Goal: Task Accomplishment & Management: Use online tool/utility

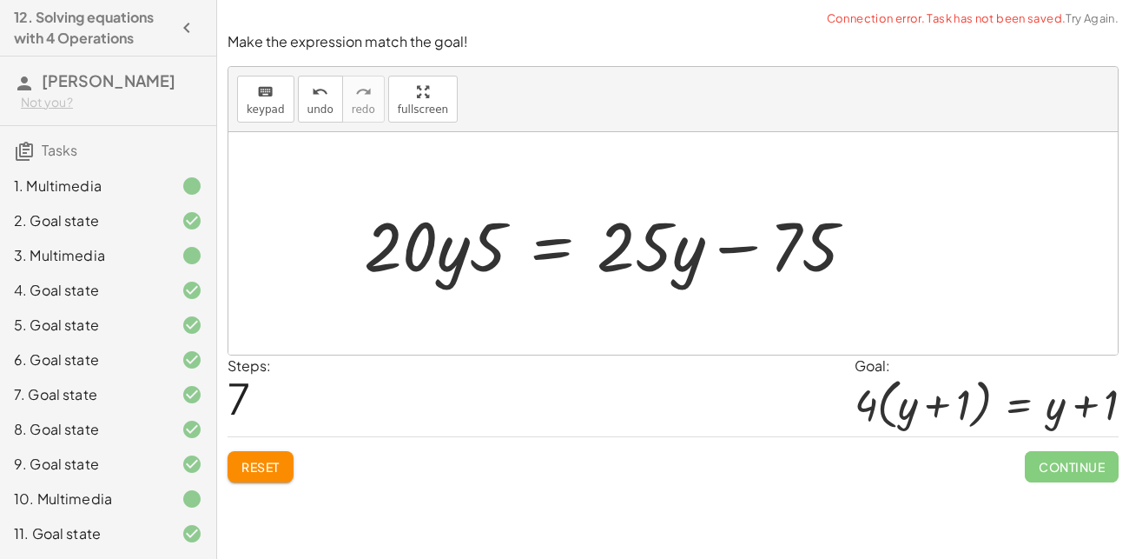
scroll to position [380, 0]
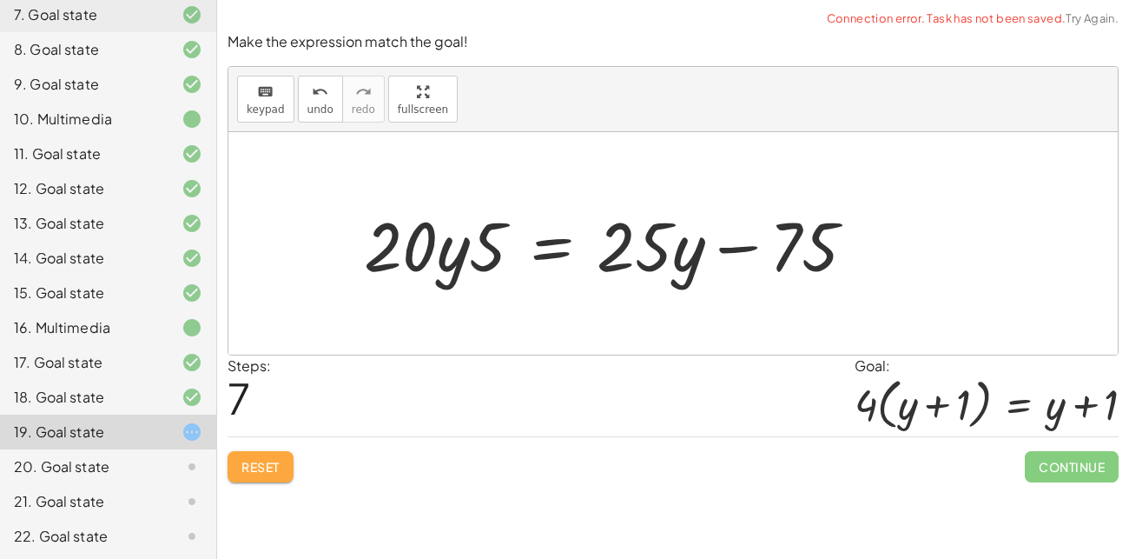
click at [272, 470] on span "Reset" at bounding box center [260, 467] width 38 height 16
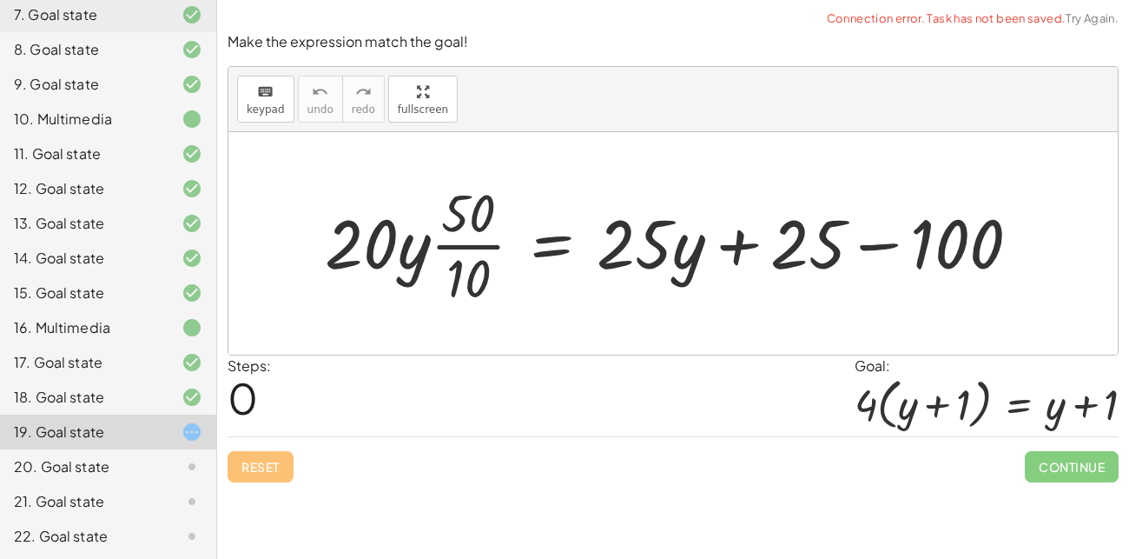
click at [485, 240] on div at bounding box center [679, 243] width 727 height 134
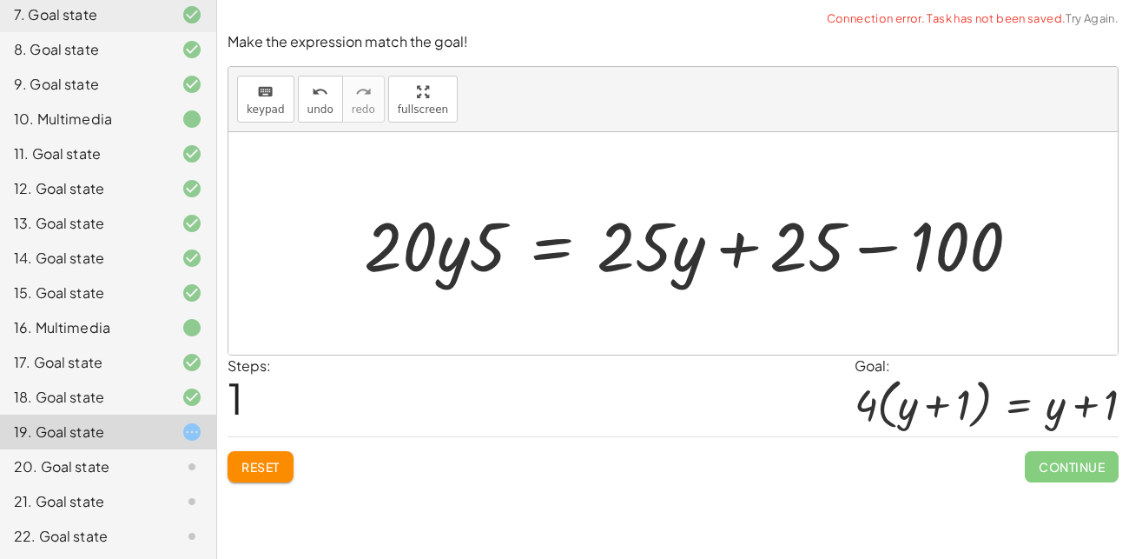
click at [857, 255] on div at bounding box center [698, 243] width 687 height 89
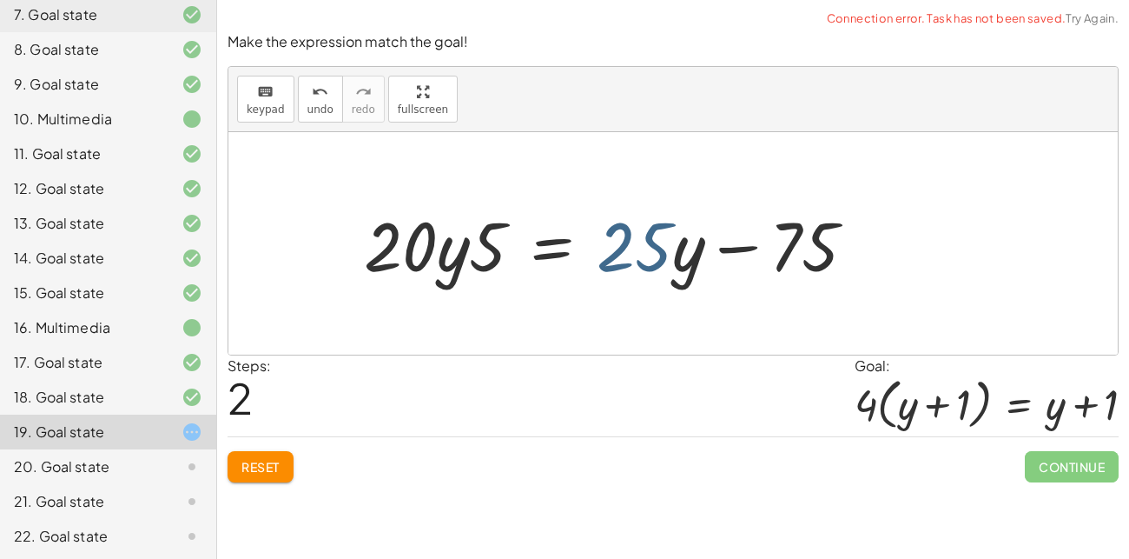
drag, startPoint x: 648, startPoint y: 261, endPoint x: 656, endPoint y: 272, distance: 13.0
click at [656, 272] on div at bounding box center [616, 243] width 523 height 89
drag, startPoint x: 382, startPoint y: 246, endPoint x: 393, endPoint y: 255, distance: 14.1
click at [393, 255] on div at bounding box center [616, 243] width 523 height 89
click at [258, 104] on span "keypad" at bounding box center [266, 109] width 38 height 12
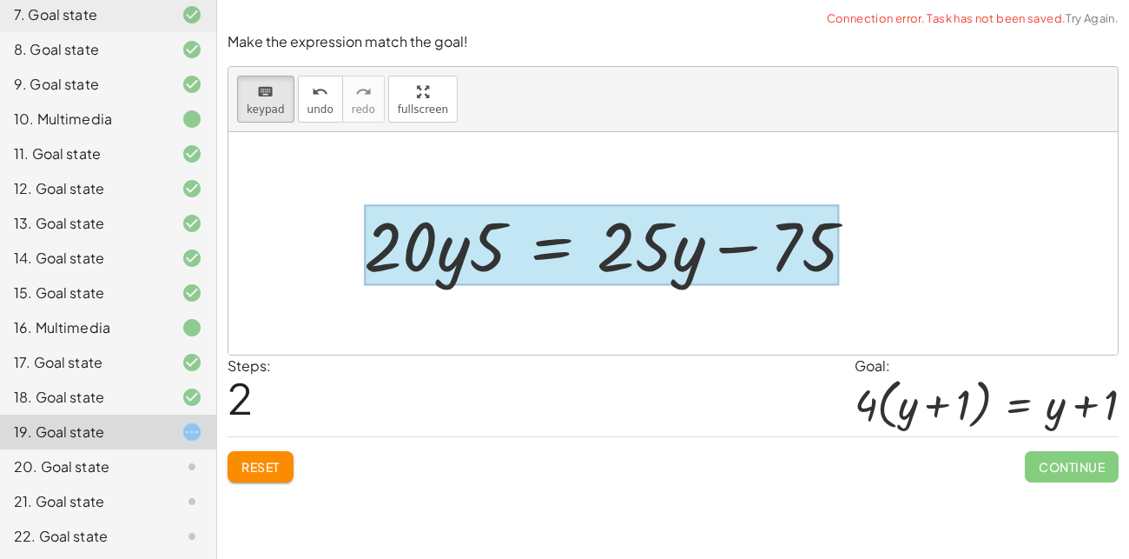
click at [563, 250] on div at bounding box center [601, 245] width 475 height 81
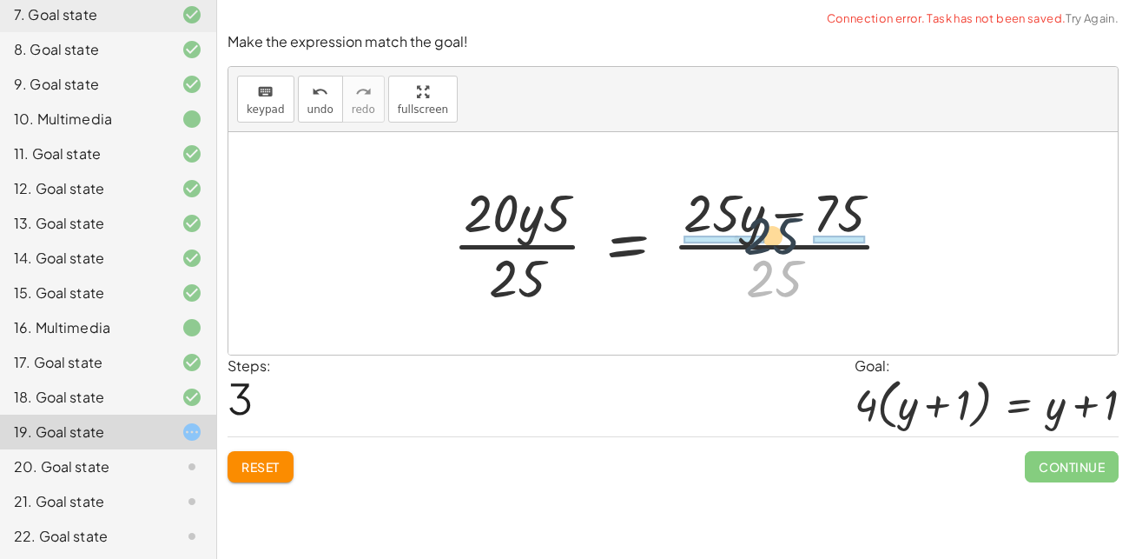
drag, startPoint x: 773, startPoint y: 287, endPoint x: 772, endPoint y: 241, distance: 46.0
click at [772, 241] on div at bounding box center [680, 243] width 472 height 134
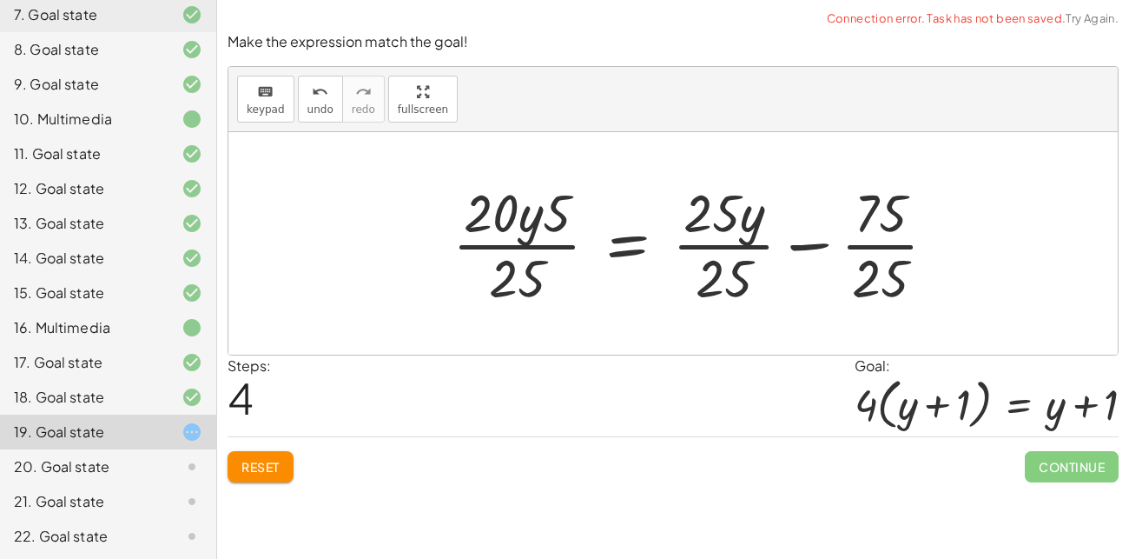
click at [734, 257] on div at bounding box center [701, 243] width 515 height 134
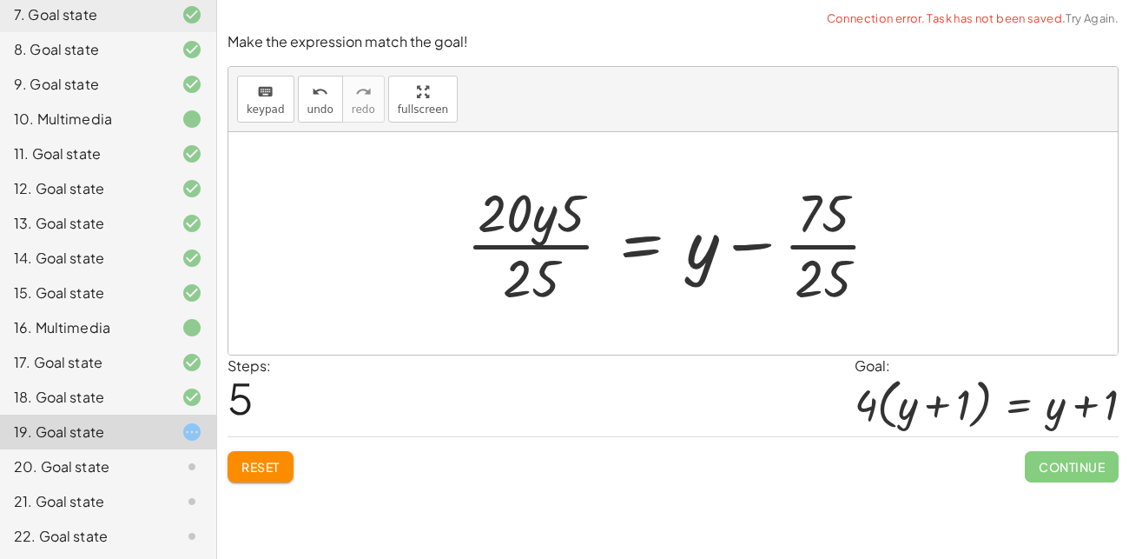
click at [809, 244] on div at bounding box center [680, 243] width 444 height 134
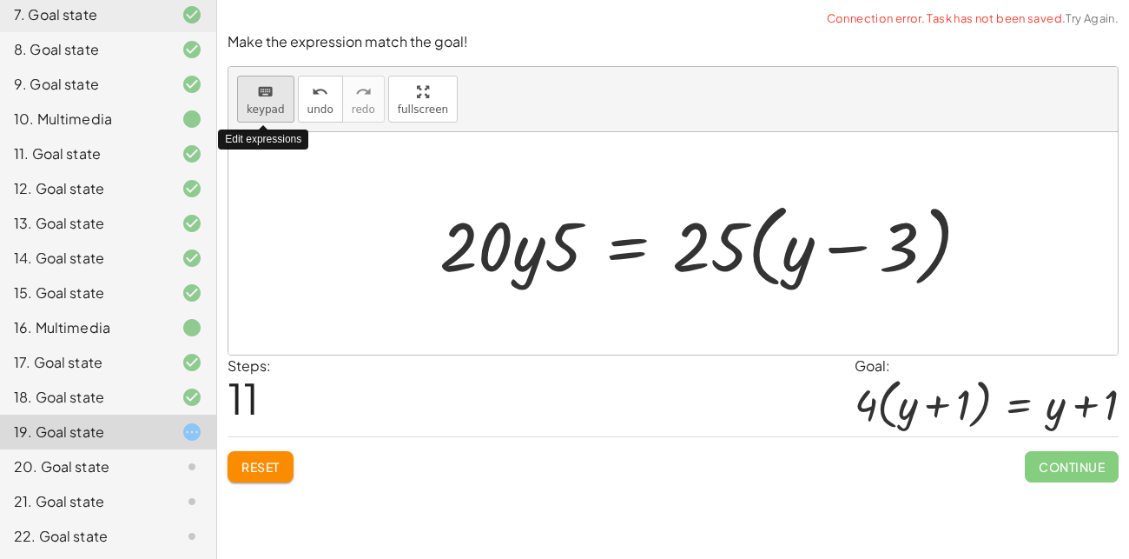
click at [262, 96] on icon "keyboard" at bounding box center [265, 92] width 17 height 21
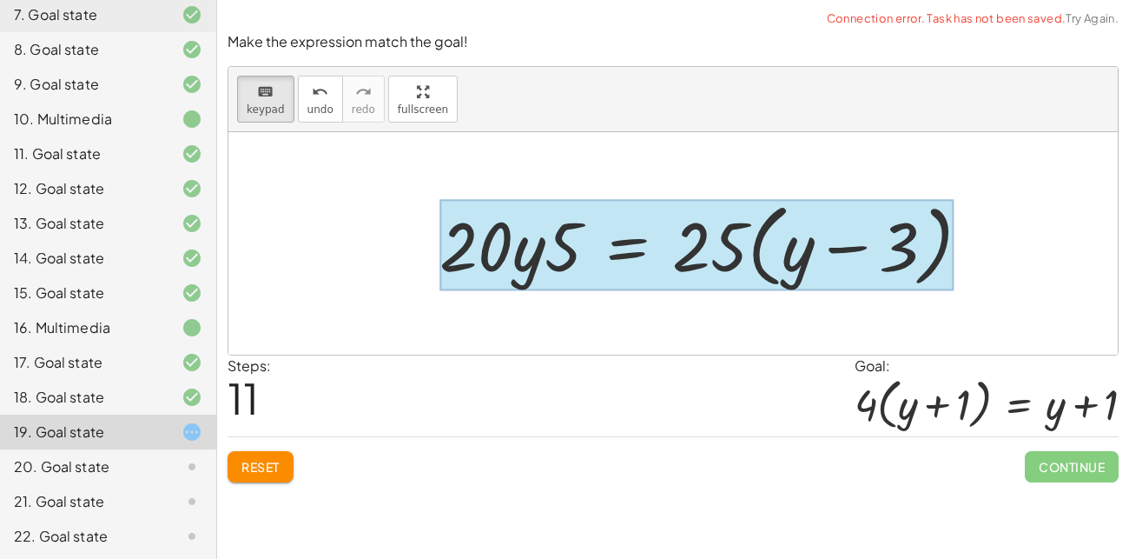
click at [648, 268] on div at bounding box center [697, 245] width 514 height 91
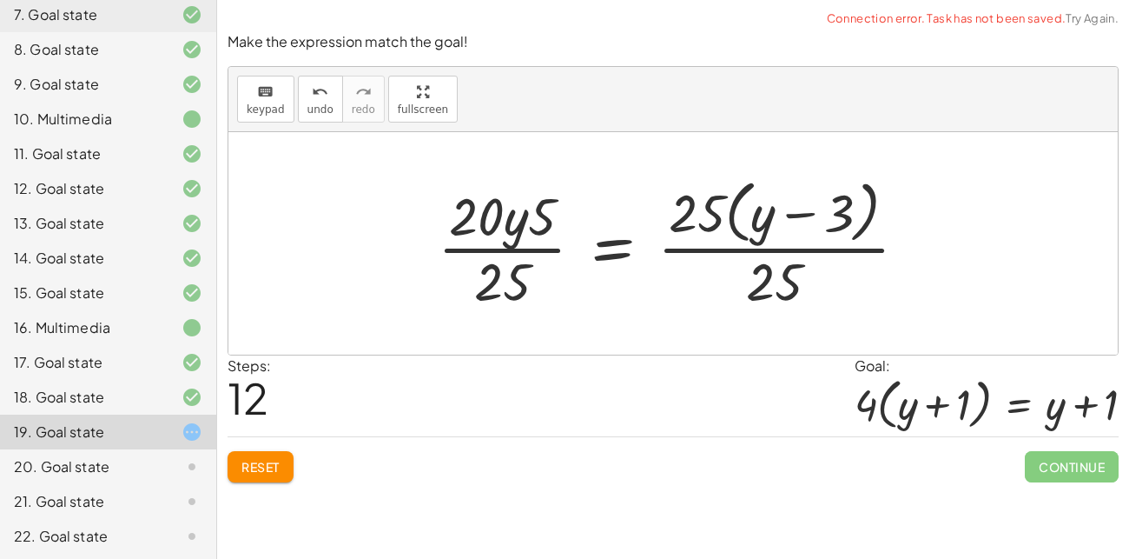
click at [758, 257] on div at bounding box center [679, 243] width 501 height 142
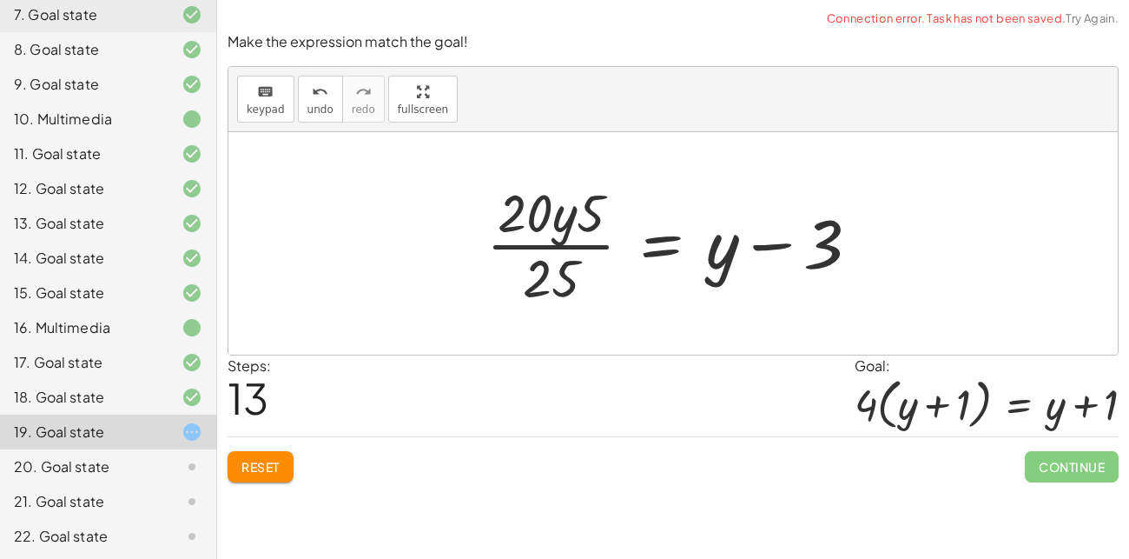
click at [558, 257] on div at bounding box center [680, 243] width 405 height 134
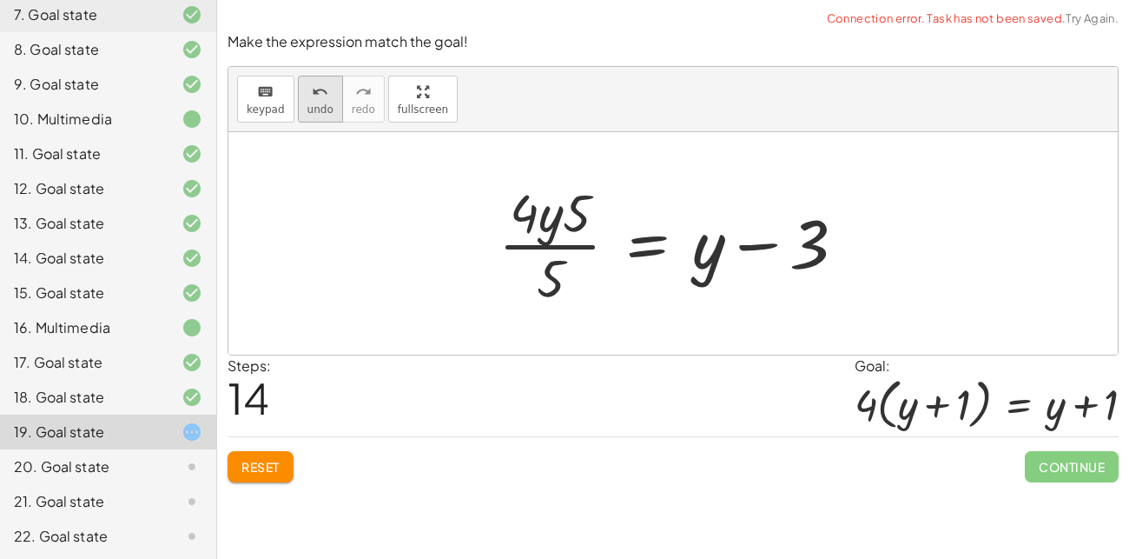
click at [312, 83] on icon "undo" at bounding box center [320, 92] width 17 height 21
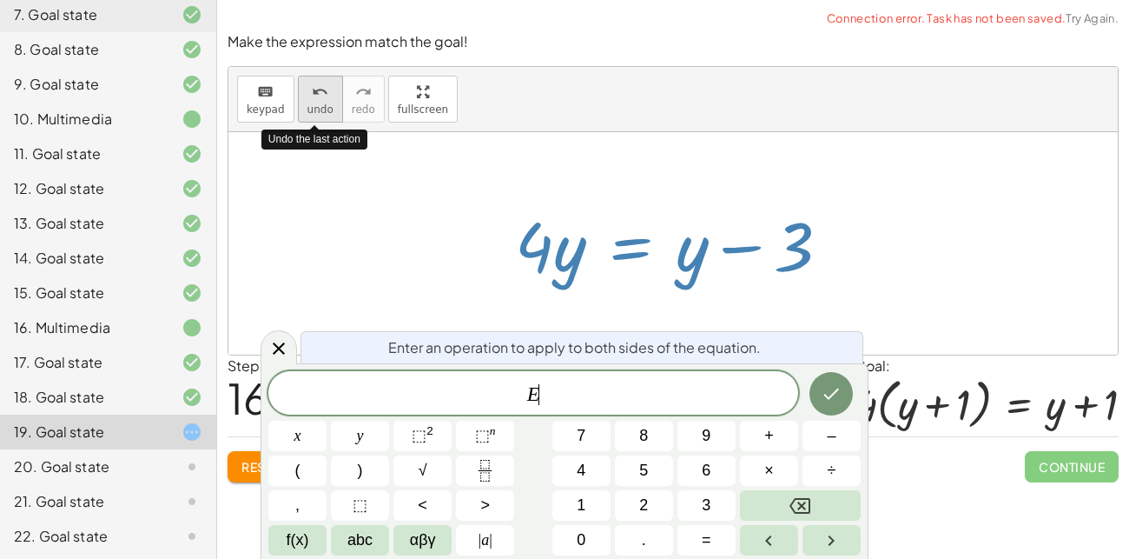
click at [770, 437] on span "+" at bounding box center [769, 435] width 10 height 23
click at [582, 478] on span "4" at bounding box center [581, 470] width 9 height 23
click at [825, 403] on icon "Done" at bounding box center [831, 393] width 21 height 21
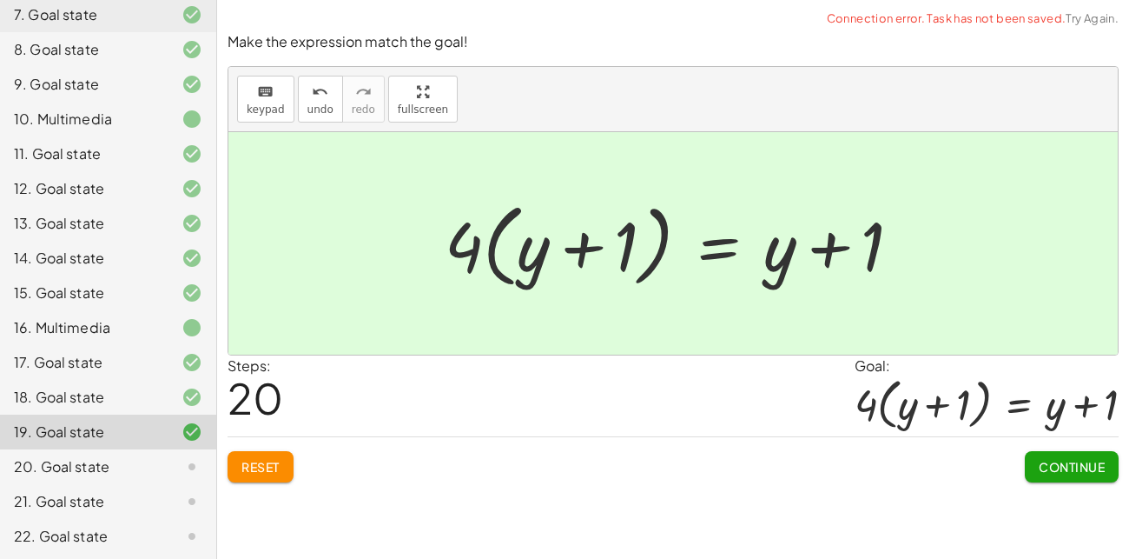
click at [1050, 459] on span "Continue" at bounding box center [1072, 467] width 66 height 16
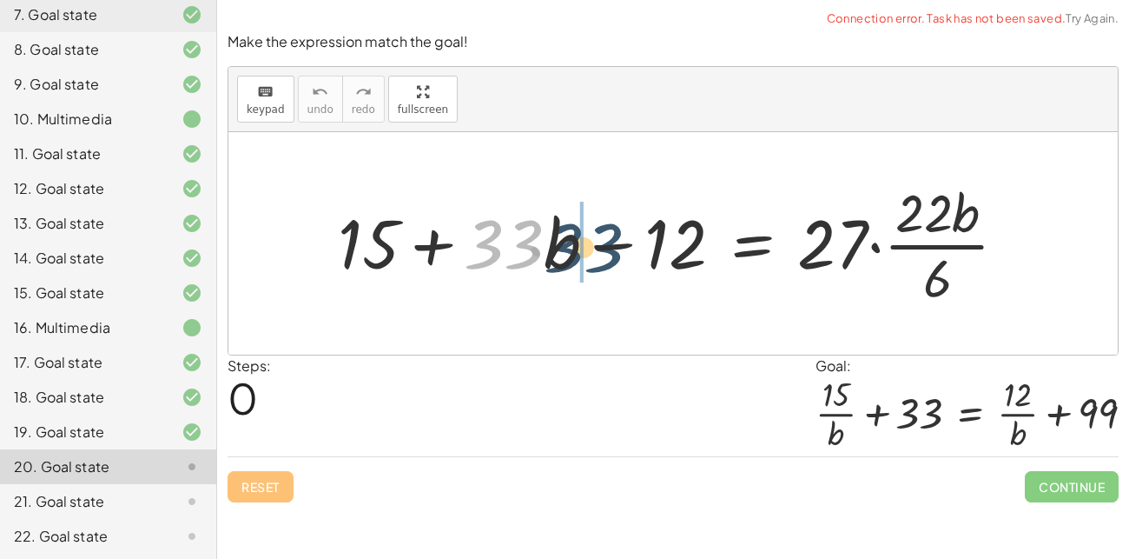
drag, startPoint x: 526, startPoint y: 244, endPoint x: 615, endPoint y: 250, distance: 88.8
click at [615, 250] on div at bounding box center [679, 243] width 701 height 134
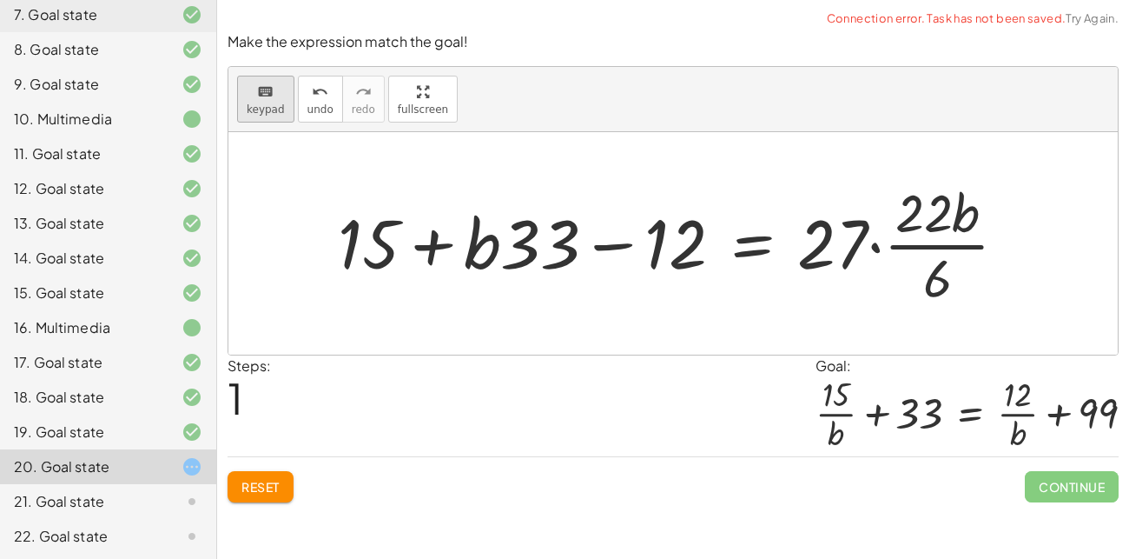
click at [259, 87] on icon "keyboard" at bounding box center [265, 92] width 17 height 21
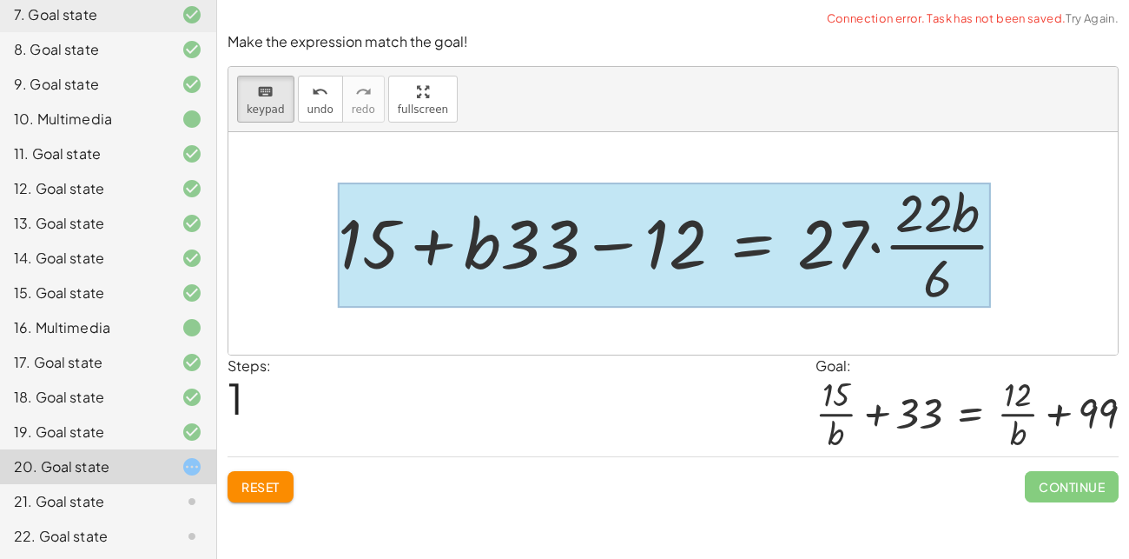
click at [732, 254] on div at bounding box center [664, 244] width 653 height 125
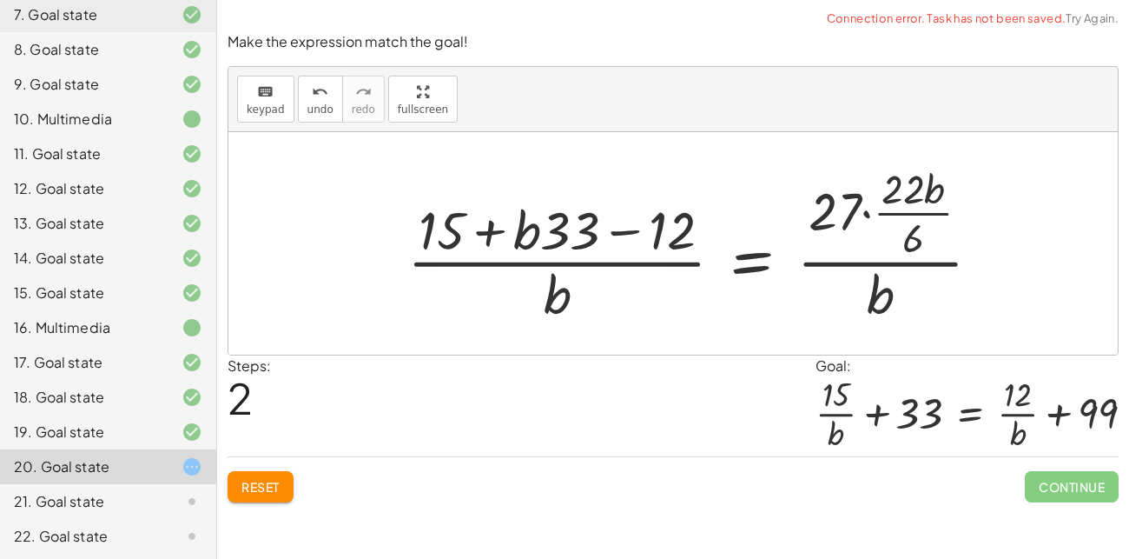
click at [551, 256] on div at bounding box center [701, 244] width 605 height 168
drag, startPoint x: 526, startPoint y: 220, endPoint x: 544, endPoint y: 242, distance: 29.0
click at [544, 242] on div at bounding box center [701, 244] width 605 height 168
drag, startPoint x: 556, startPoint y: 301, endPoint x: 541, endPoint y: 239, distance: 63.4
click at [541, 239] on div at bounding box center [701, 244] width 605 height 168
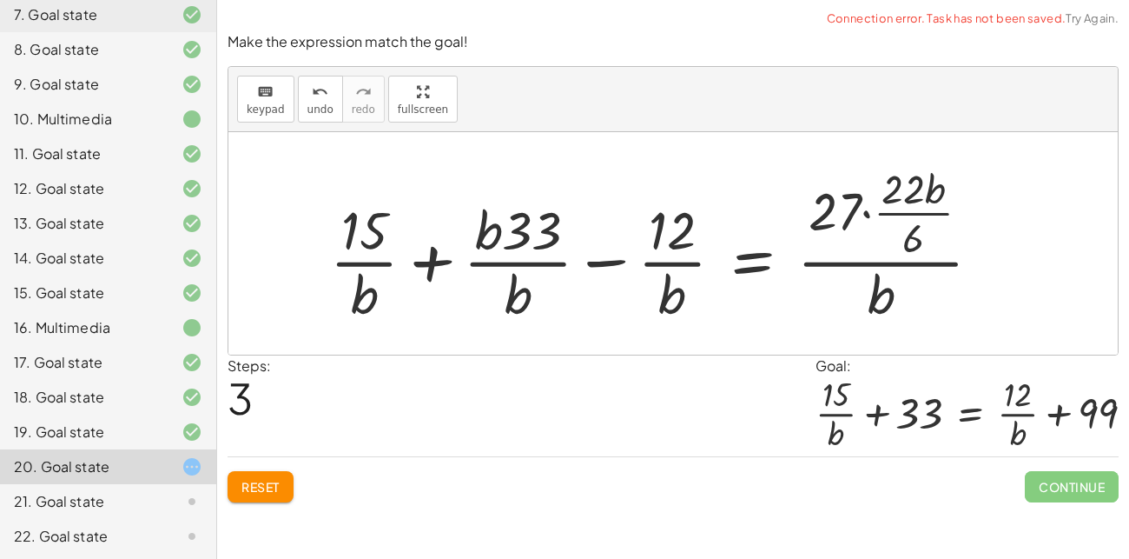
click at [515, 279] on div at bounding box center [662, 244] width 683 height 168
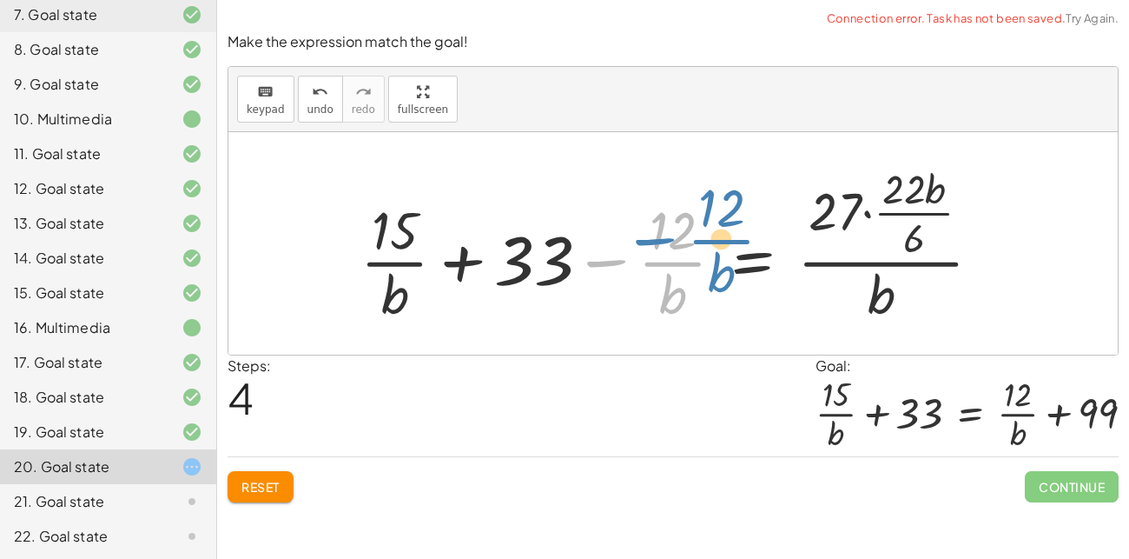
drag, startPoint x: 662, startPoint y: 255, endPoint x: 686, endPoint y: 238, distance: 29.4
click at [686, 238] on div at bounding box center [678, 244] width 653 height 168
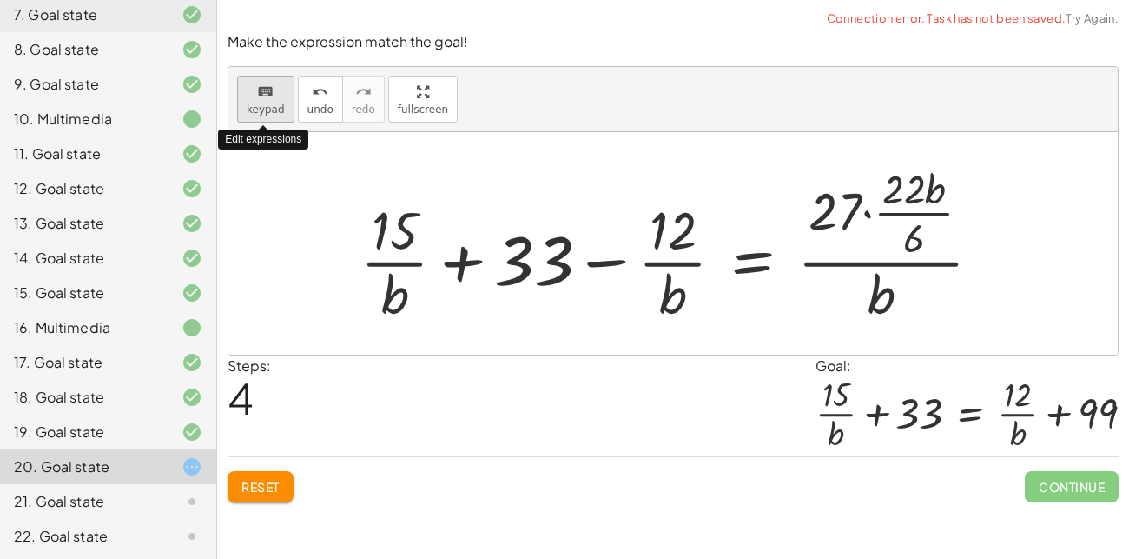
click at [264, 104] on span "keypad" at bounding box center [266, 109] width 38 height 12
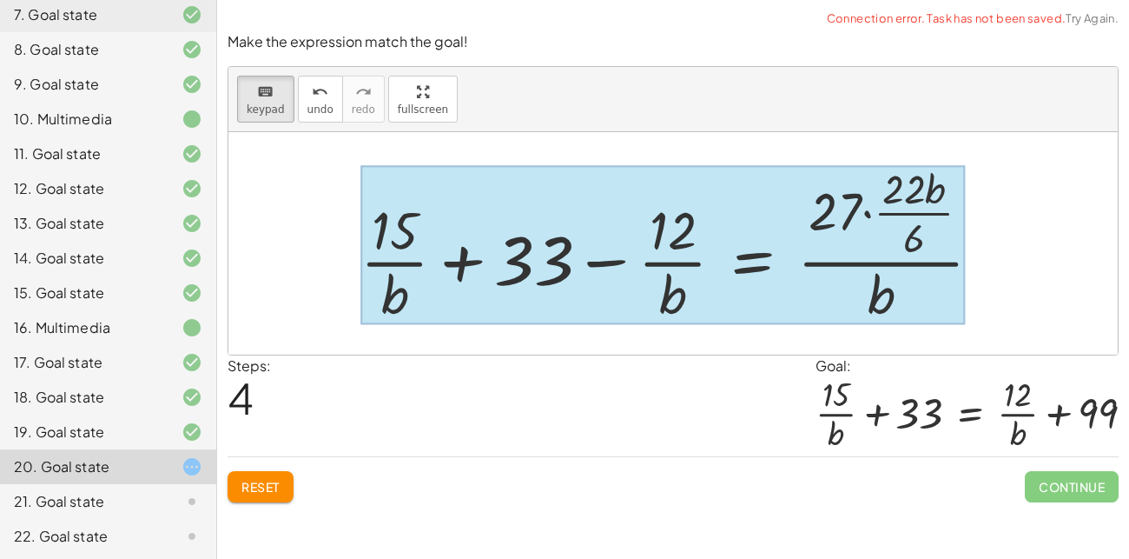
click at [752, 265] on div at bounding box center [663, 245] width 605 height 159
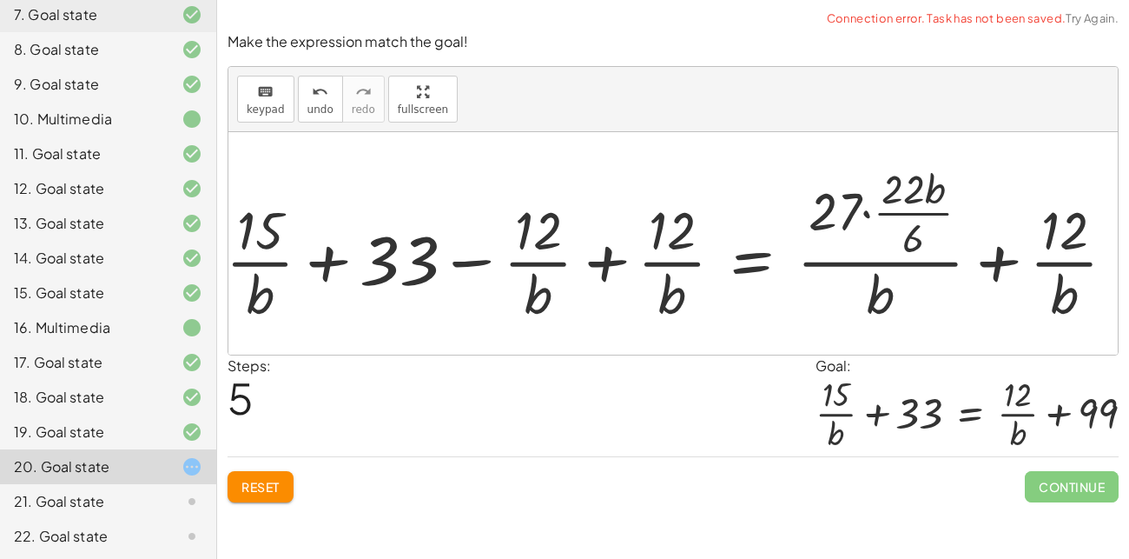
click at [678, 252] on div at bounding box center [677, 244] width 921 height 168
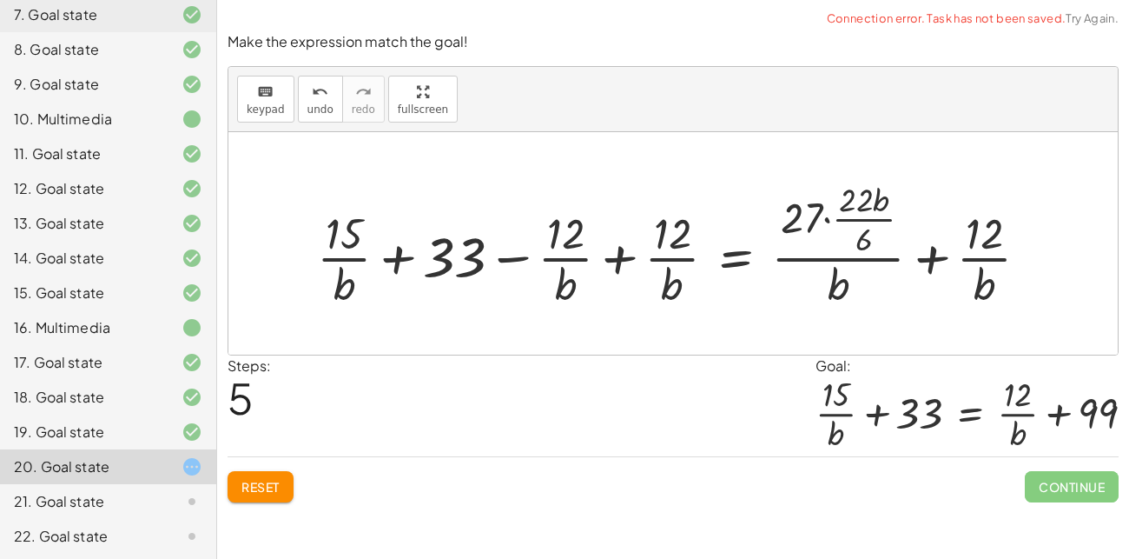
click at [627, 254] on div at bounding box center [679, 242] width 743 height 135
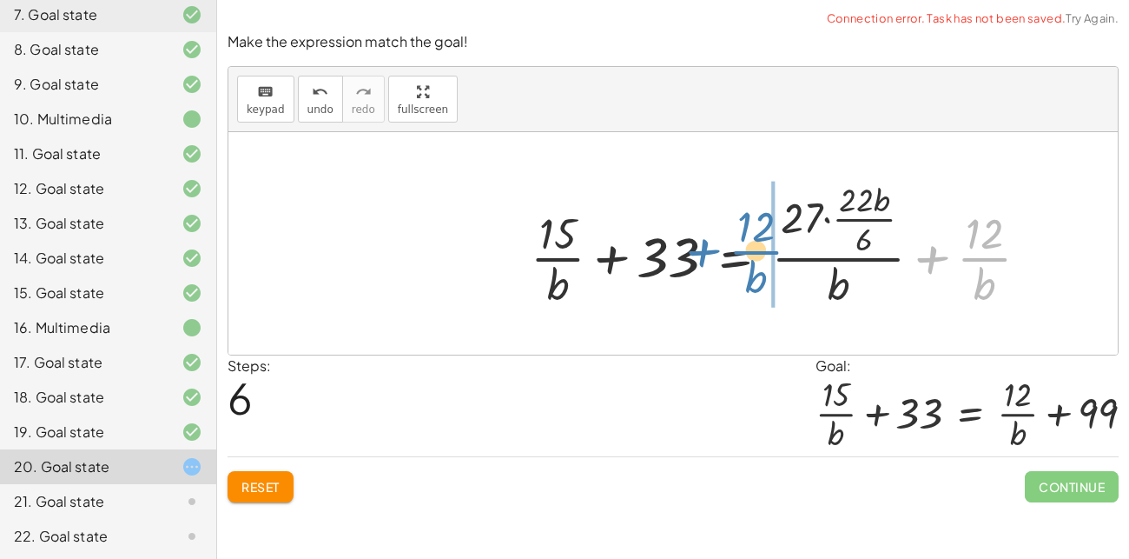
drag, startPoint x: 976, startPoint y: 261, endPoint x: 748, endPoint y: 255, distance: 228.6
click at [748, 255] on div at bounding box center [786, 242] width 529 height 135
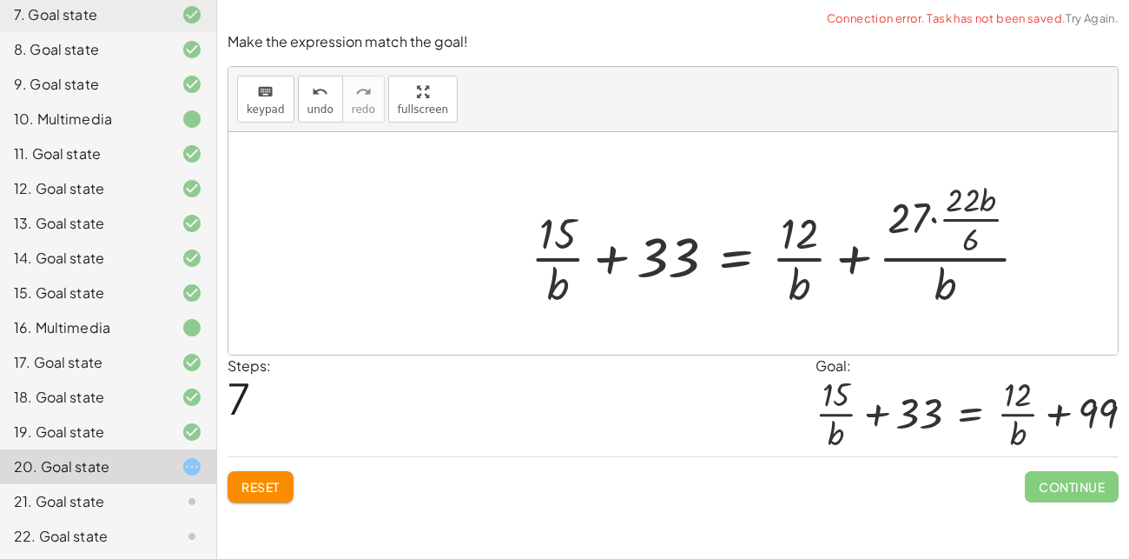
click at [956, 262] on div at bounding box center [786, 242] width 529 height 135
drag, startPoint x: 977, startPoint y: 202, endPoint x: 920, endPoint y: 217, distance: 59.4
click at [920, 217] on div at bounding box center [786, 242] width 529 height 135
click at [939, 222] on div at bounding box center [798, 242] width 552 height 135
drag, startPoint x: 979, startPoint y: 209, endPoint x: 944, endPoint y: 281, distance: 80.0
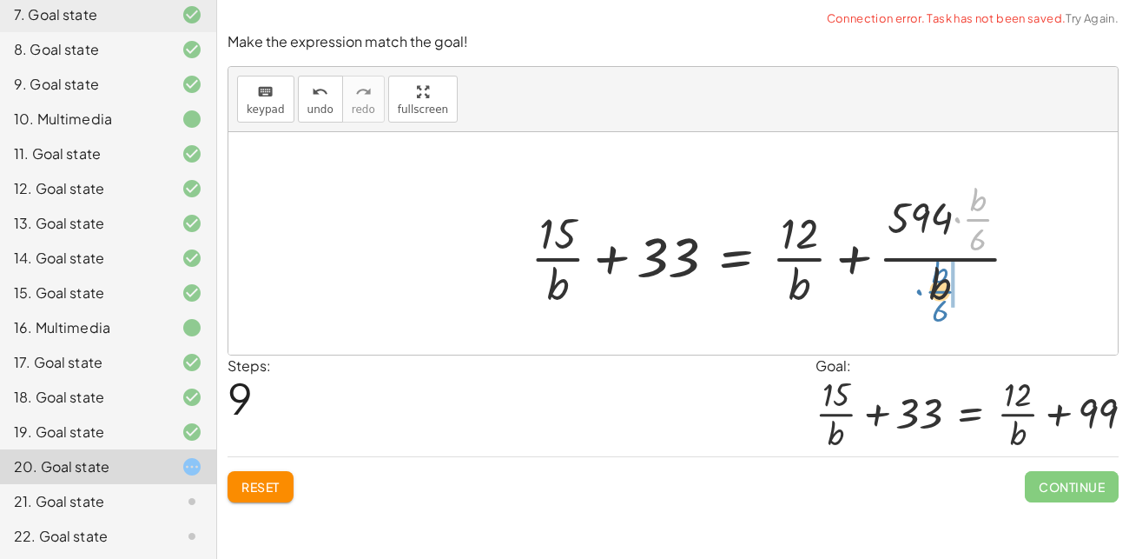
click at [944, 281] on div at bounding box center [781, 242] width 519 height 135
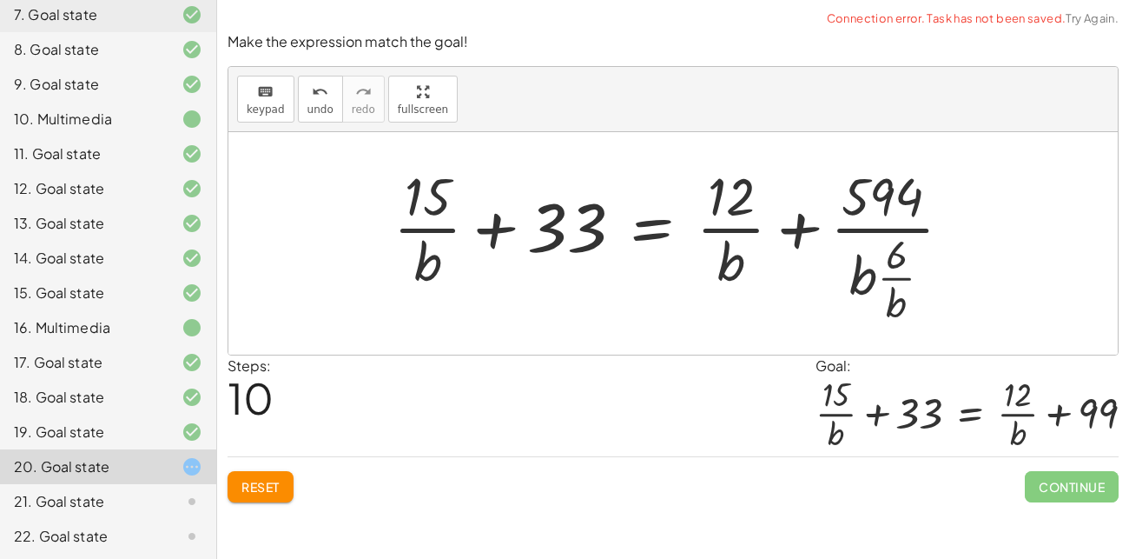
click at [866, 280] on div at bounding box center [680, 244] width 590 height 168
click at [893, 291] on div at bounding box center [680, 244] width 590 height 168
drag, startPoint x: 869, startPoint y: 281, endPoint x: 904, endPoint y: 264, distance: 39.6
click at [904, 264] on div at bounding box center [680, 244] width 590 height 168
click at [883, 260] on div at bounding box center [680, 244] width 590 height 168
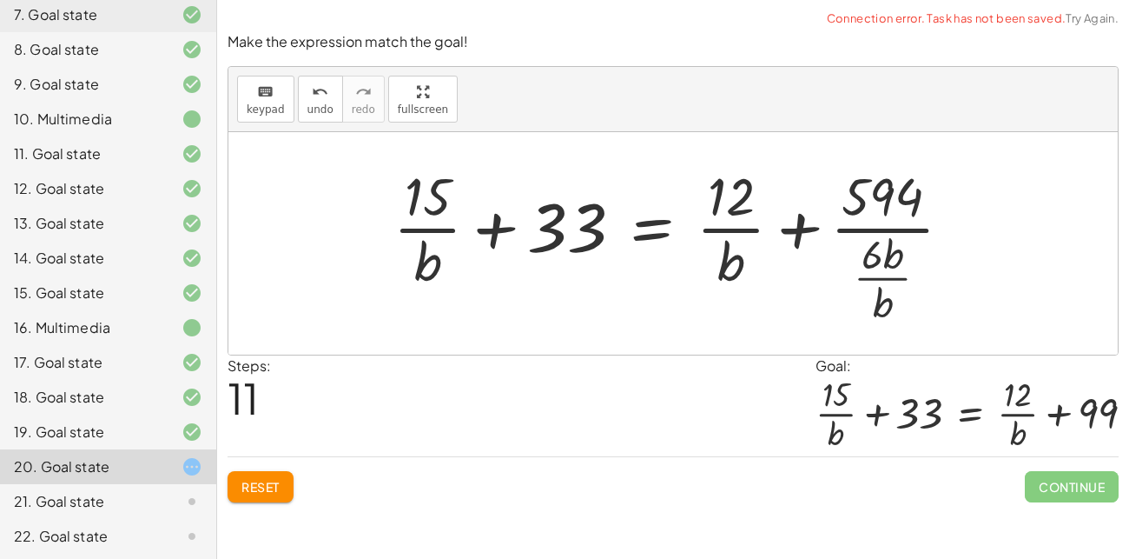
click at [886, 307] on div at bounding box center [680, 244] width 590 height 168
drag, startPoint x: 893, startPoint y: 264, endPoint x: 854, endPoint y: 295, distance: 50.1
click at [316, 100] on button "undo undo" at bounding box center [320, 99] width 45 height 47
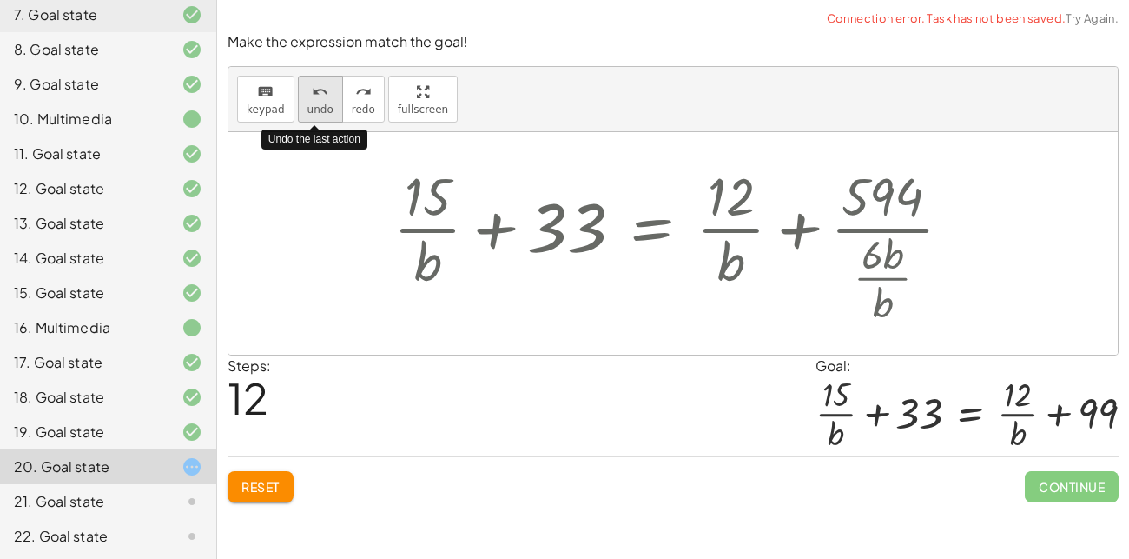
click at [316, 100] on button "undo undo" at bounding box center [320, 99] width 45 height 47
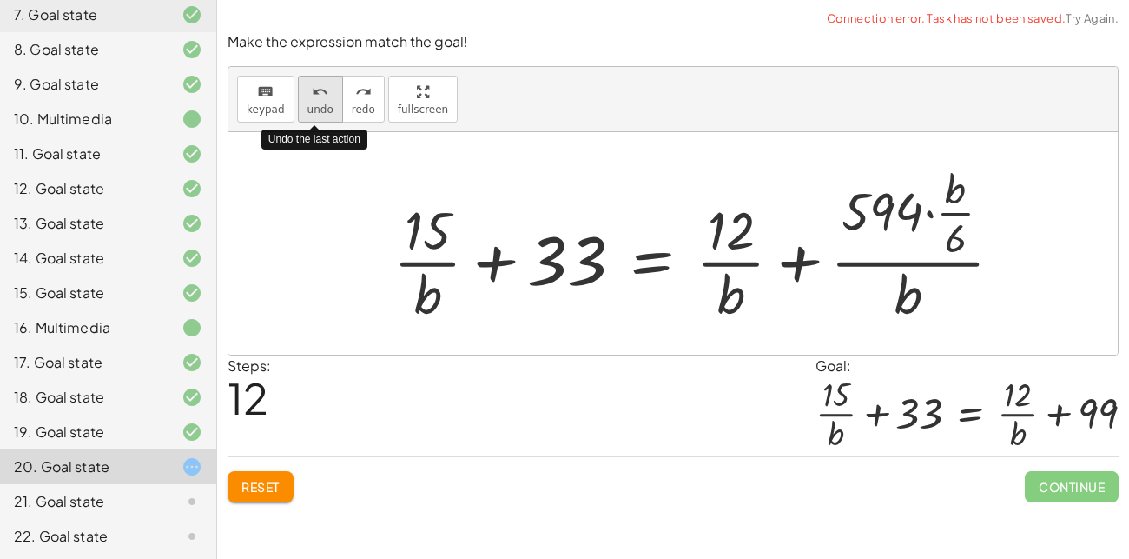
click at [316, 100] on button "undo undo" at bounding box center [320, 99] width 45 height 47
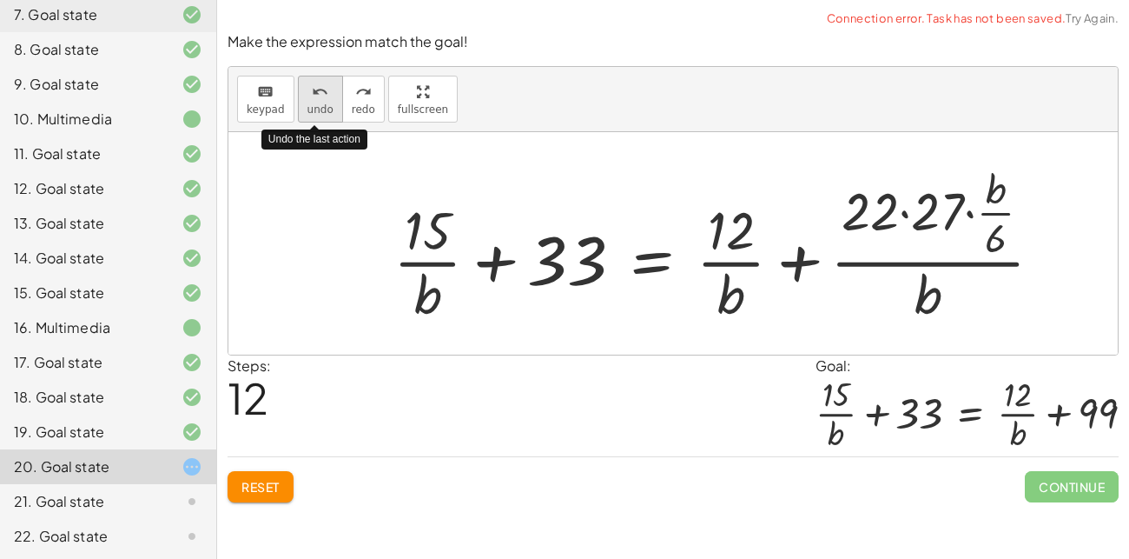
click at [316, 100] on button "undo undo" at bounding box center [320, 99] width 45 height 47
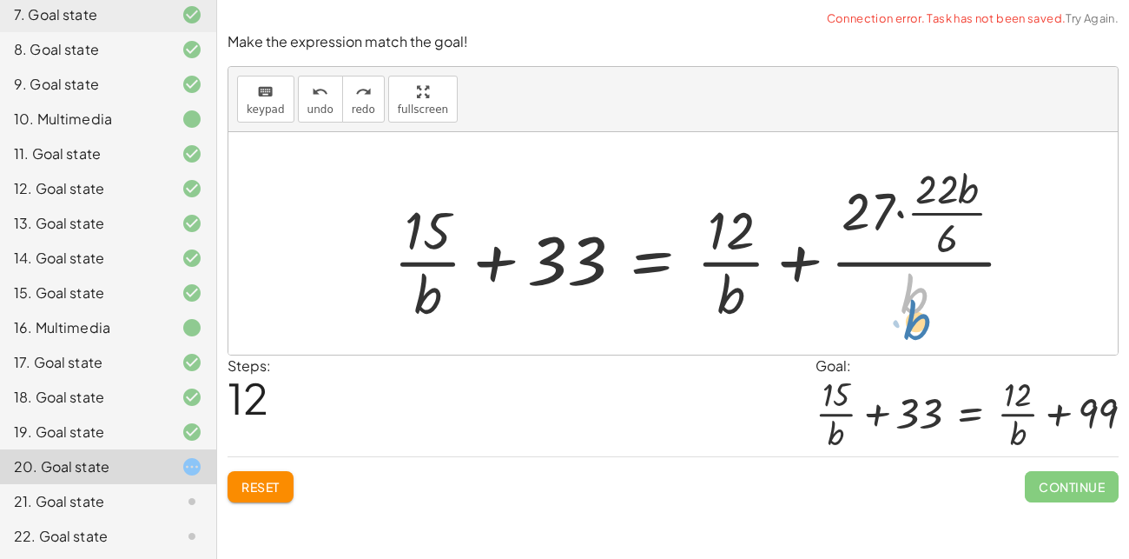
drag, startPoint x: 916, startPoint y: 305, endPoint x: 917, endPoint y: 330, distance: 25.3
drag, startPoint x: 969, startPoint y: 189, endPoint x: 954, endPoint y: 199, distance: 18.1
click at [954, 199] on div at bounding box center [711, 244] width 653 height 168
drag, startPoint x: 954, startPoint y: 199, endPoint x: 930, endPoint y: 283, distance: 87.7
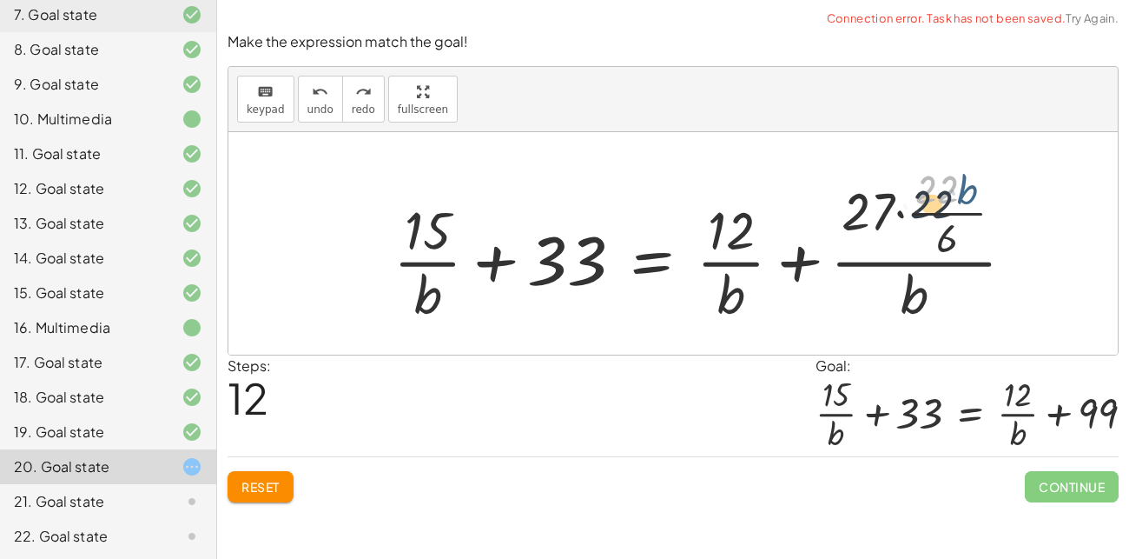
click at [930, 283] on div at bounding box center [711, 244] width 653 height 168
drag, startPoint x: 969, startPoint y: 191, endPoint x: 905, endPoint y: 306, distance: 131.5
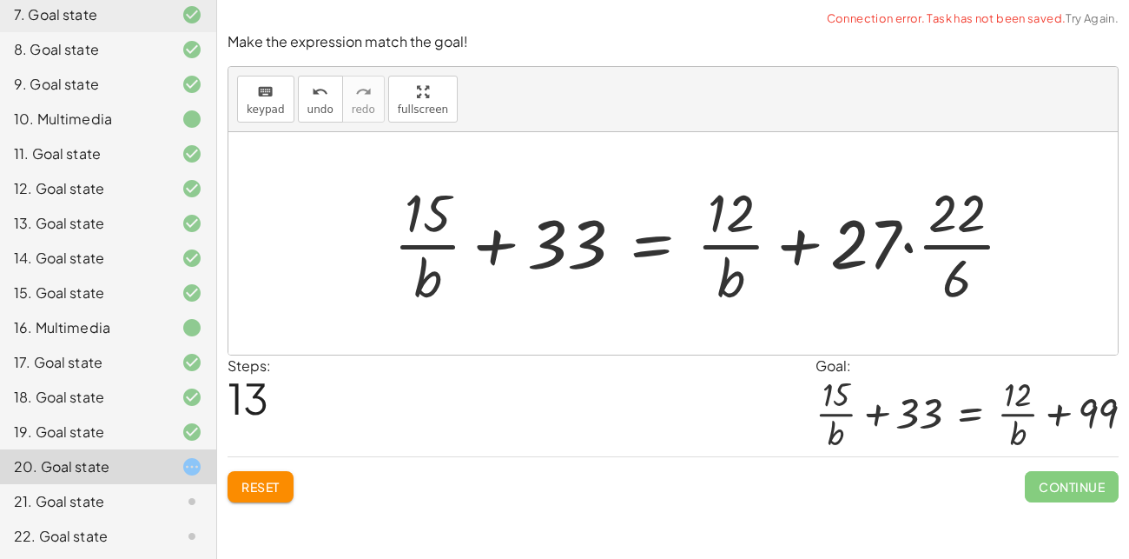
click at [952, 249] on div at bounding box center [711, 243] width 652 height 134
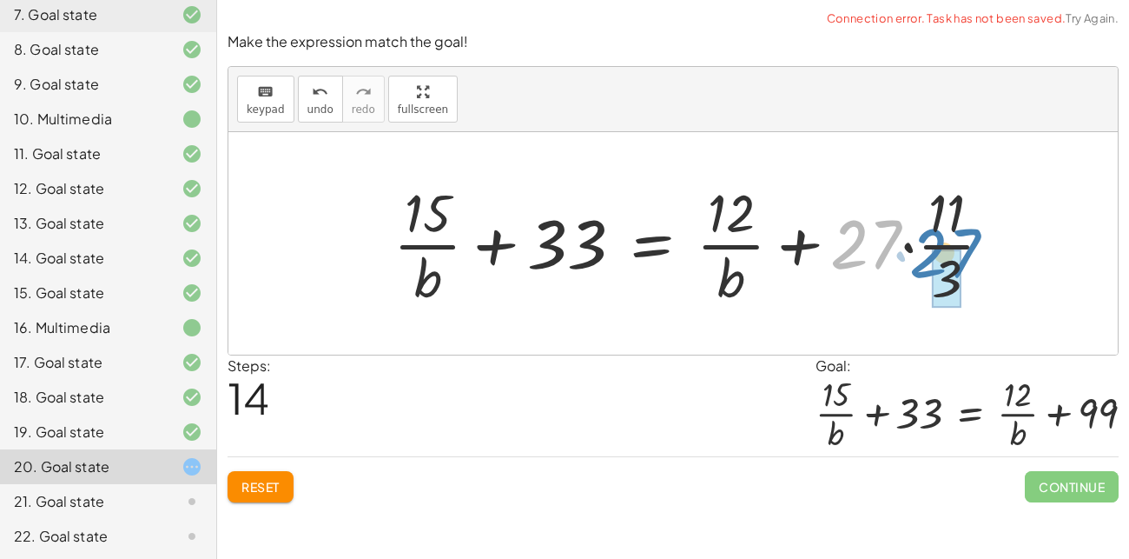
drag, startPoint x: 887, startPoint y: 242, endPoint x: 968, endPoint y: 259, distance: 82.5
click at [968, 259] on div at bounding box center [700, 243] width 630 height 134
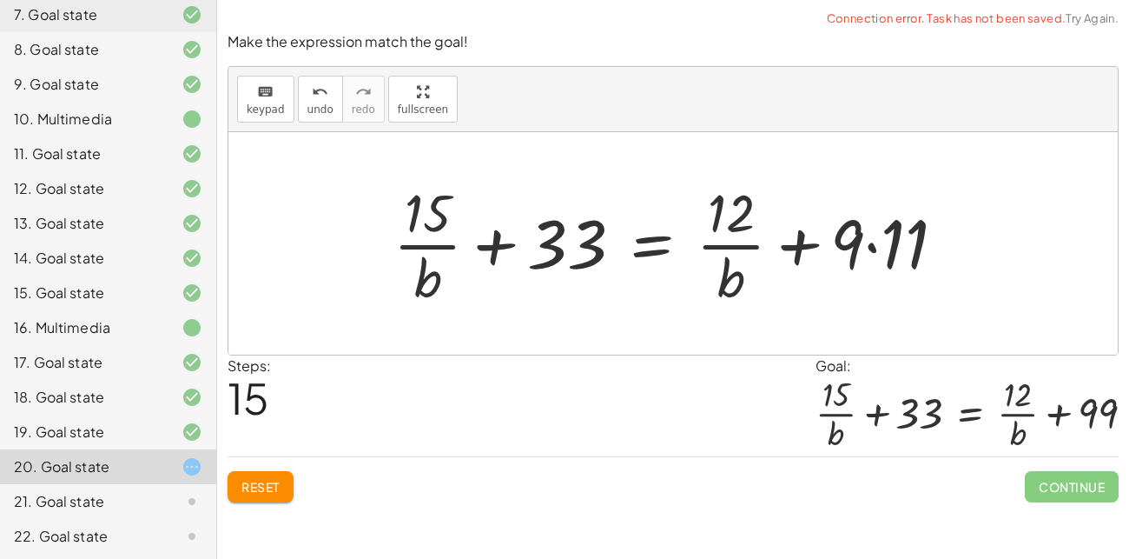
click at [887, 251] on div at bounding box center [677, 243] width 584 height 134
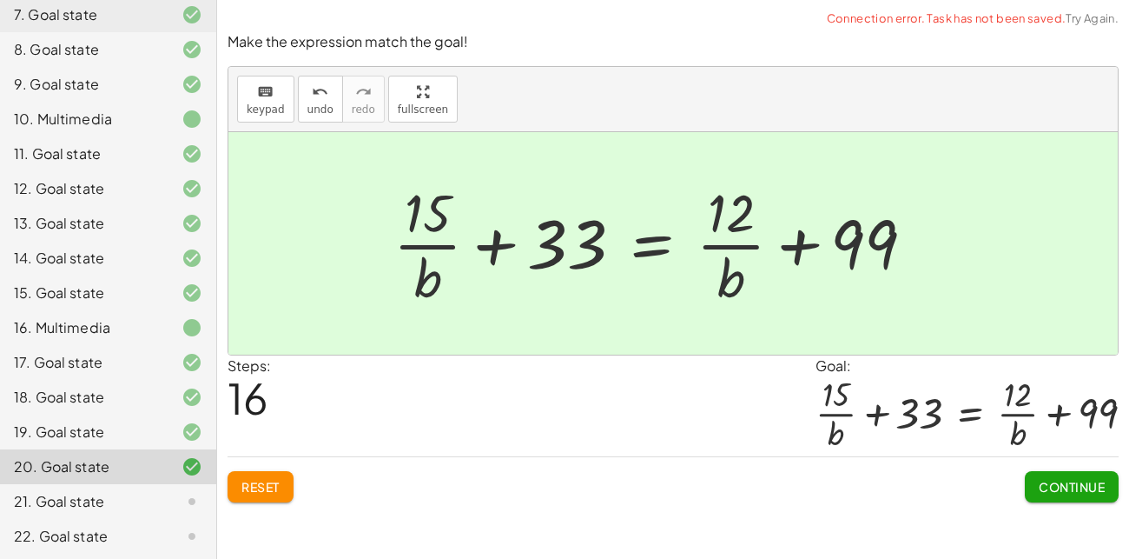
click at [1071, 486] on span "Continue" at bounding box center [1072, 487] width 66 height 16
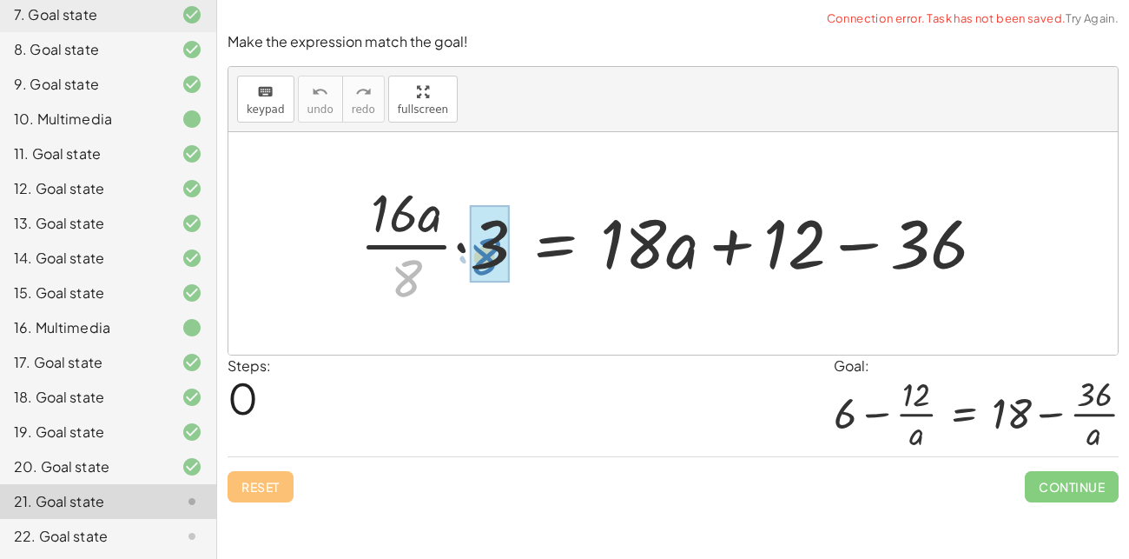
drag, startPoint x: 406, startPoint y: 280, endPoint x: 489, endPoint y: 256, distance: 86.6
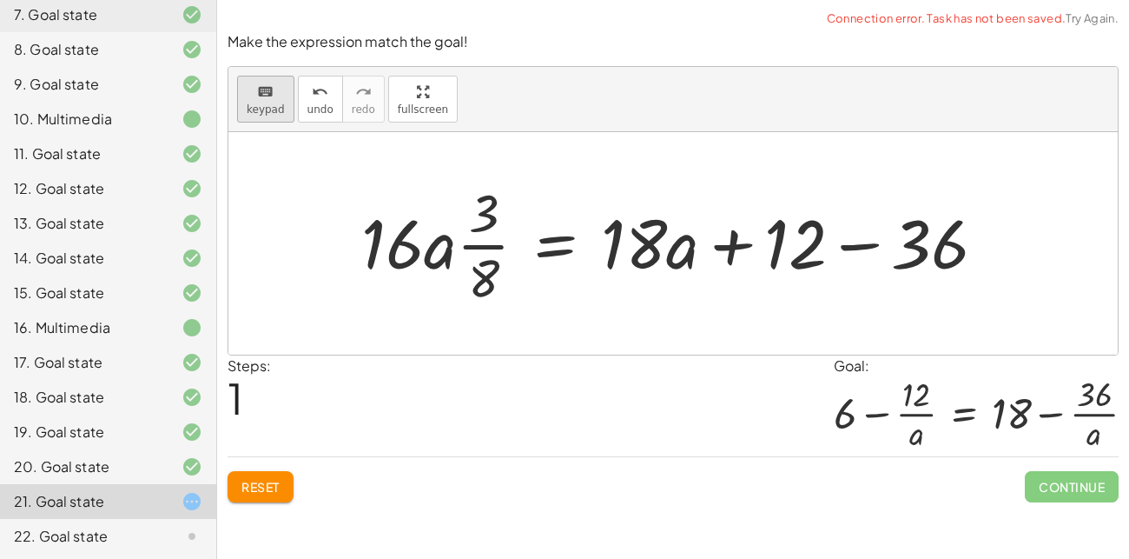
click at [272, 86] on div "keyboard" at bounding box center [266, 91] width 38 height 21
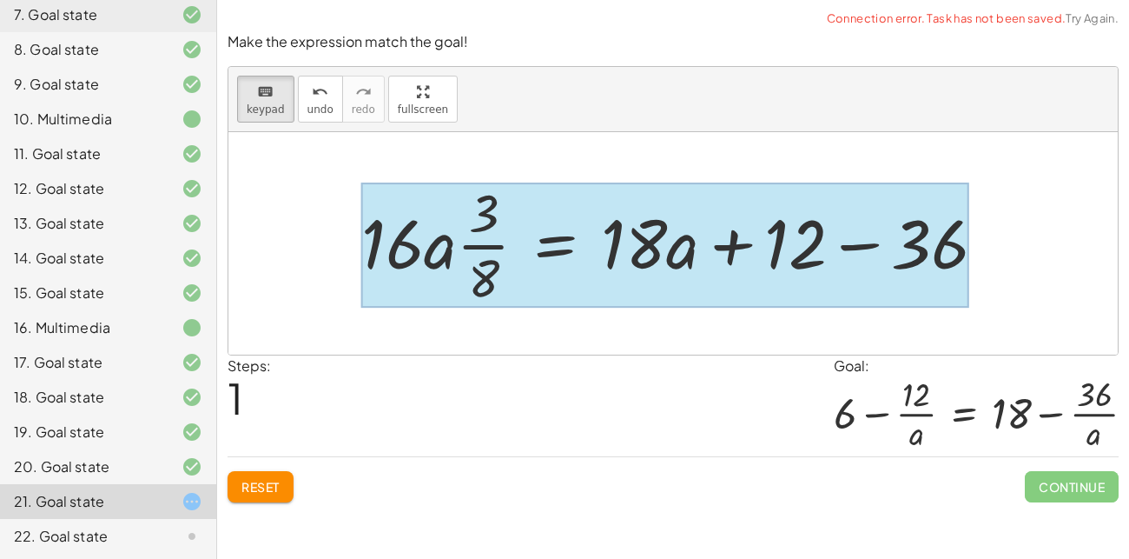
click at [578, 236] on div at bounding box center [665, 244] width 608 height 125
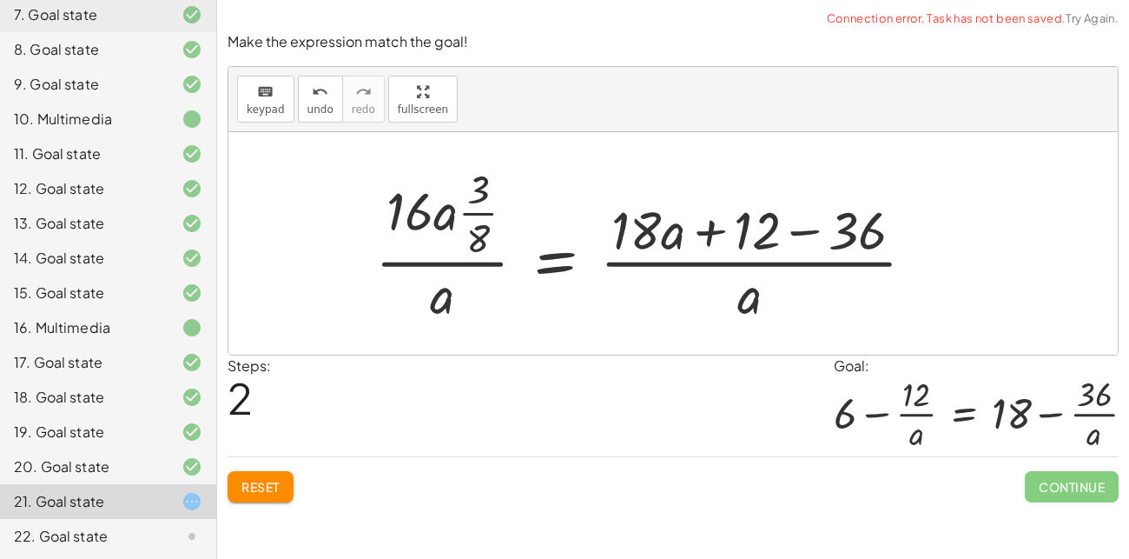
click at [440, 259] on div at bounding box center [653, 244] width 572 height 168
drag, startPoint x: 442, startPoint y: 288, endPoint x: 447, endPoint y: 208, distance: 80.0
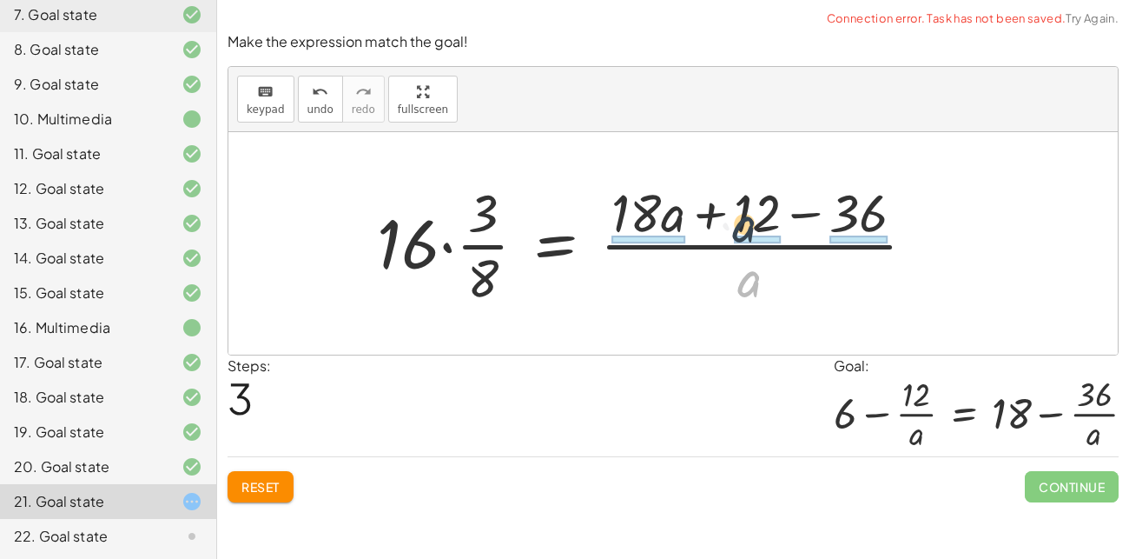
drag, startPoint x: 744, startPoint y: 276, endPoint x: 746, endPoint y: 213, distance: 63.5
click at [746, 213] on div at bounding box center [653, 243] width 570 height 134
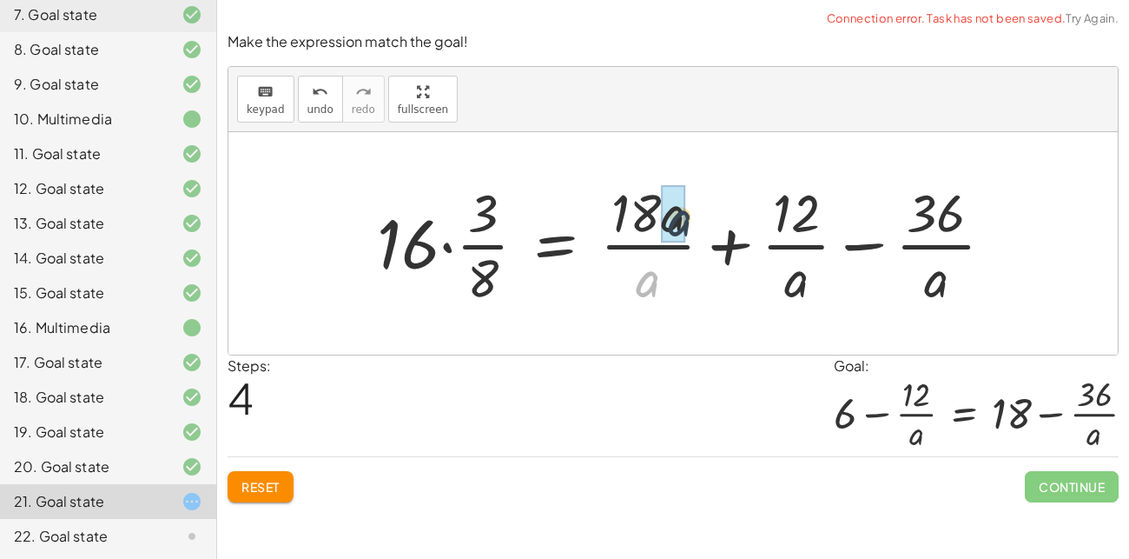
drag, startPoint x: 640, startPoint y: 284, endPoint x: 675, endPoint y: 221, distance: 72.3
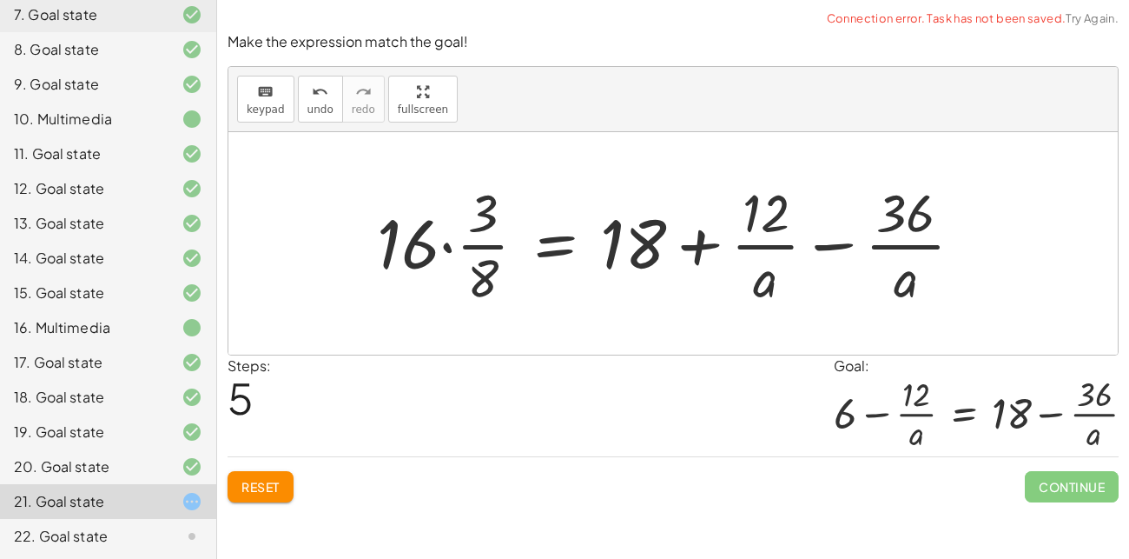
click at [481, 267] on div at bounding box center [677, 243] width 618 height 134
click at [490, 243] on div at bounding box center [677, 243] width 618 height 134
drag, startPoint x: 420, startPoint y: 248, endPoint x: 496, endPoint y: 293, distance: 88.4
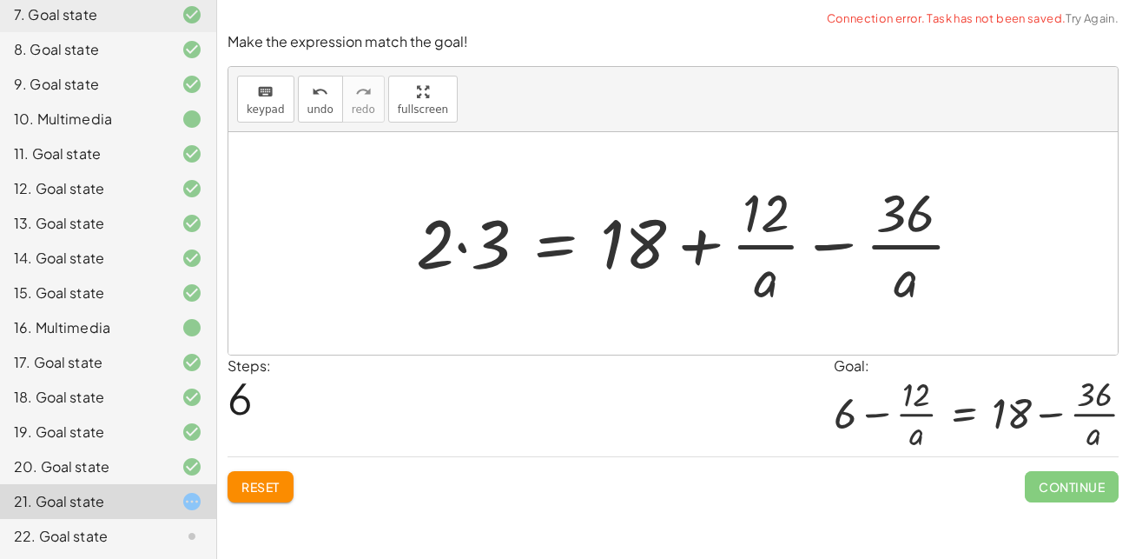
click at [484, 238] on div at bounding box center [696, 243] width 579 height 134
click at [263, 96] on icon "keyboard" at bounding box center [265, 92] width 17 height 21
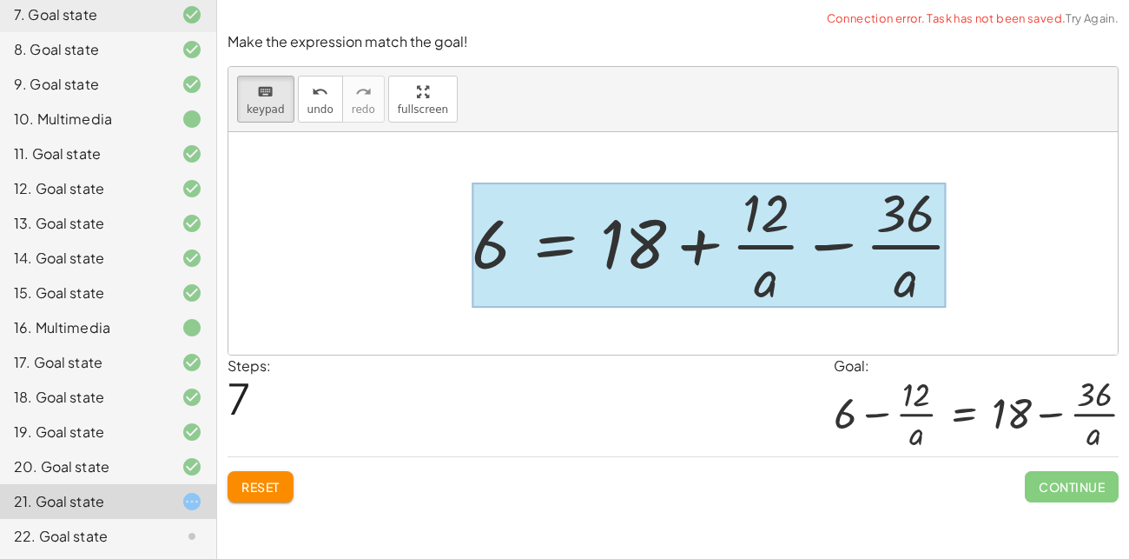
click at [552, 235] on div at bounding box center [709, 244] width 475 height 125
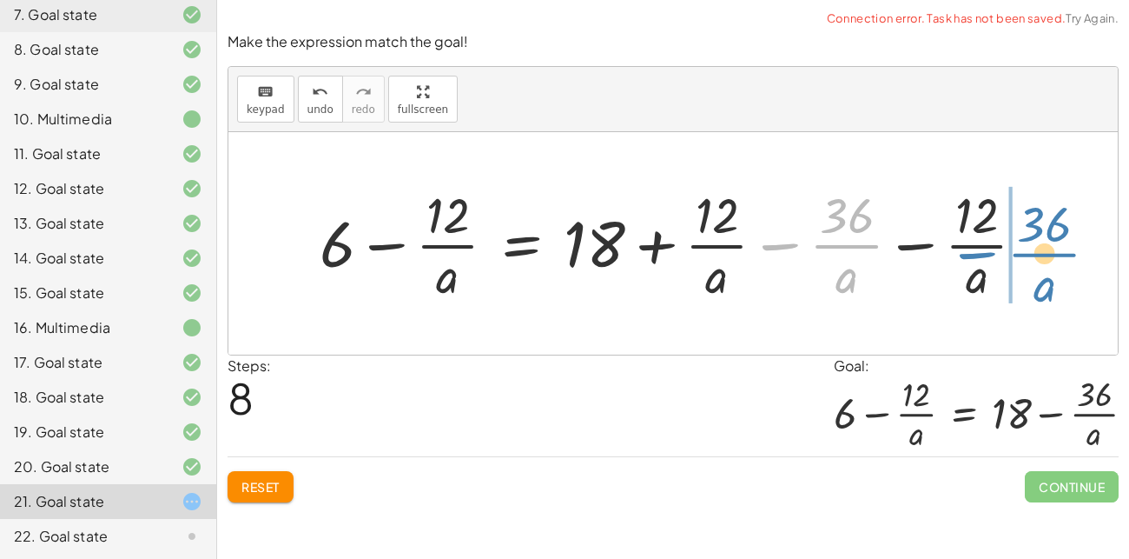
drag, startPoint x: 848, startPoint y: 237, endPoint x: 1063, endPoint y: 241, distance: 215.5
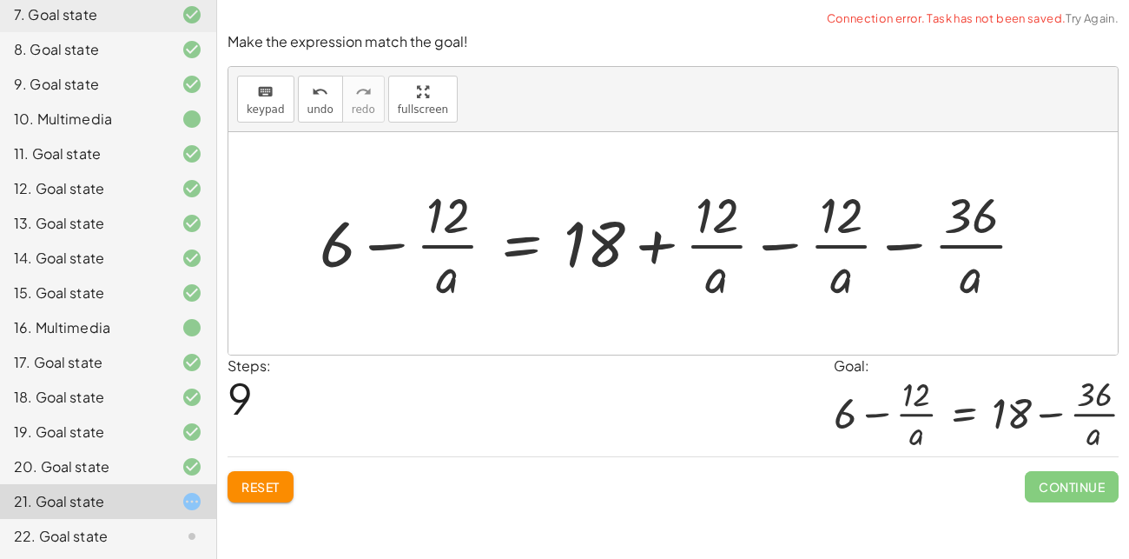
click at [837, 221] on div at bounding box center [680, 243] width 738 height 125
click at [771, 227] on div at bounding box center [680, 243] width 738 height 125
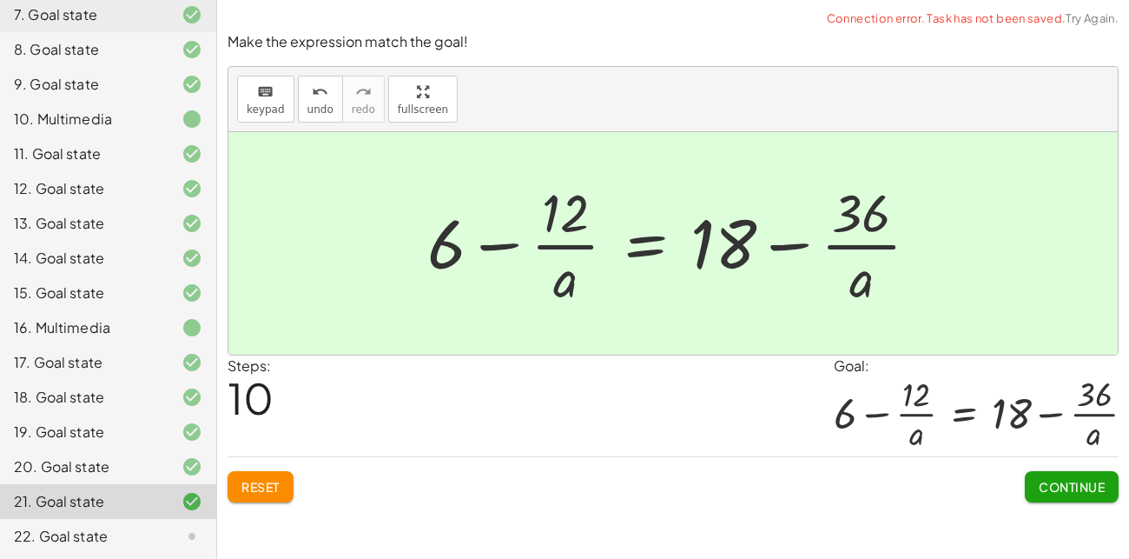
click at [1046, 475] on button "Continue" at bounding box center [1072, 486] width 94 height 31
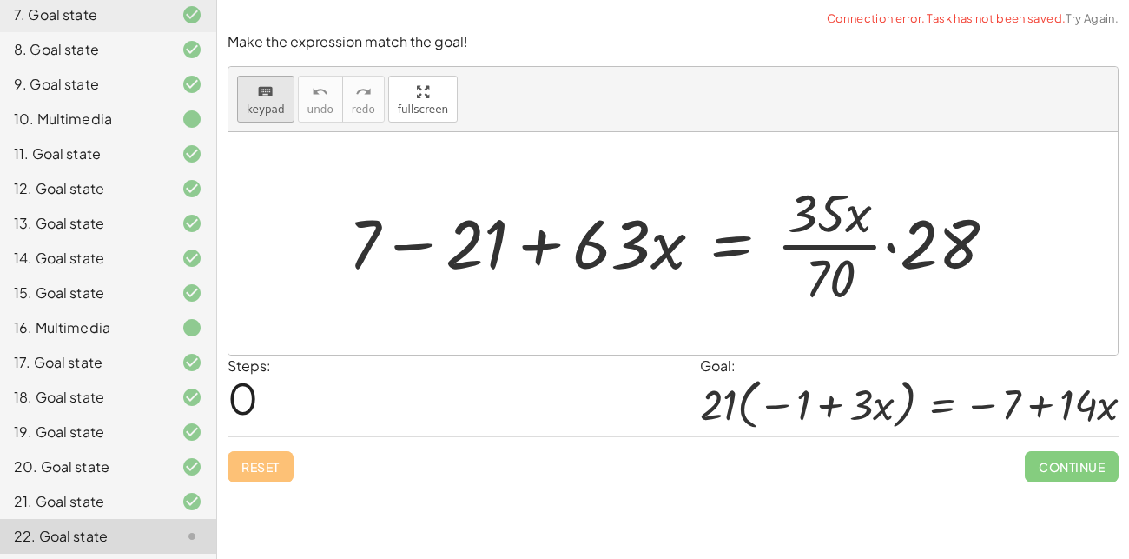
click at [263, 118] on button "keyboard keypad" at bounding box center [265, 99] width 57 height 47
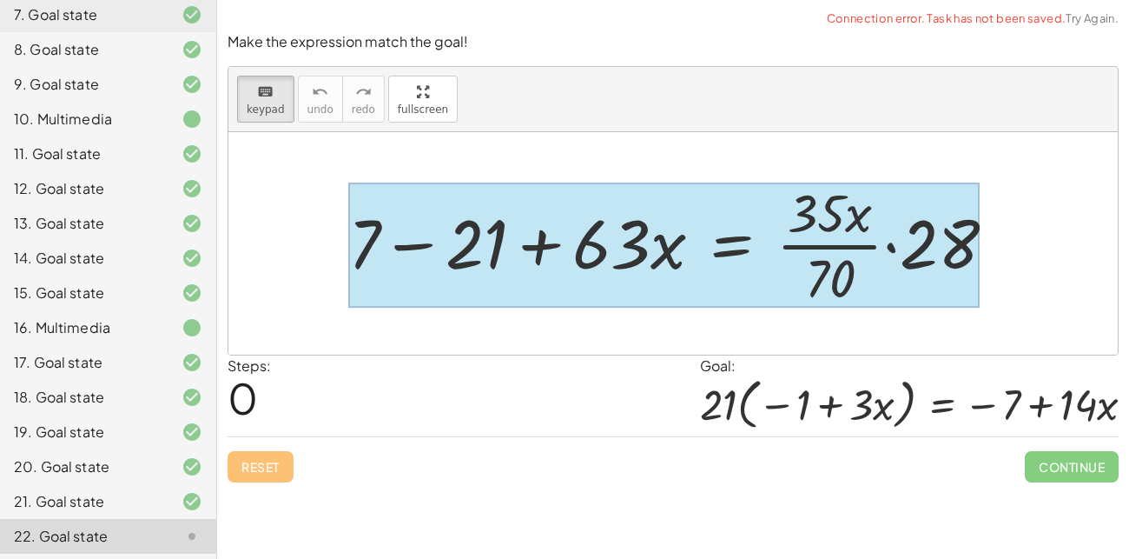
click at [710, 242] on div at bounding box center [664, 244] width 632 height 125
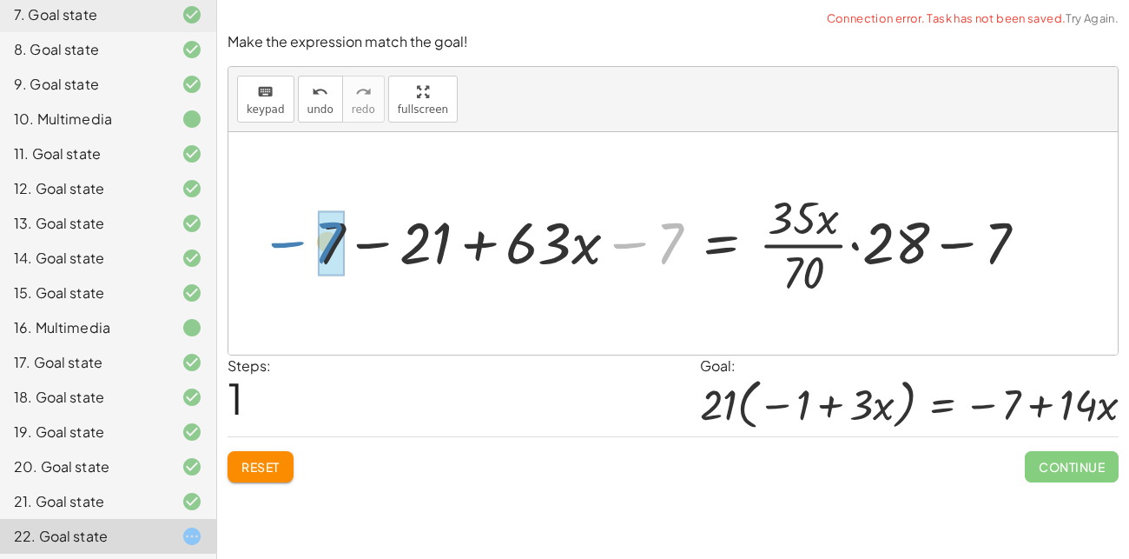
drag, startPoint x: 671, startPoint y: 247, endPoint x: 329, endPoint y: 246, distance: 341.4
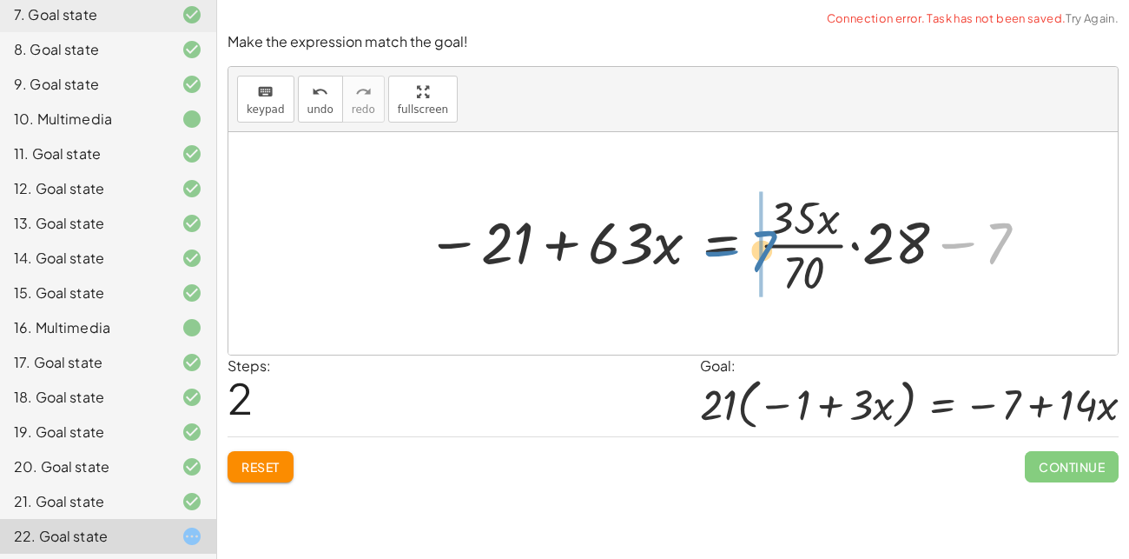
drag, startPoint x: 991, startPoint y: 230, endPoint x: 752, endPoint y: 228, distance: 238.9
click at [752, 228] on div at bounding box center [729, 243] width 623 height 114
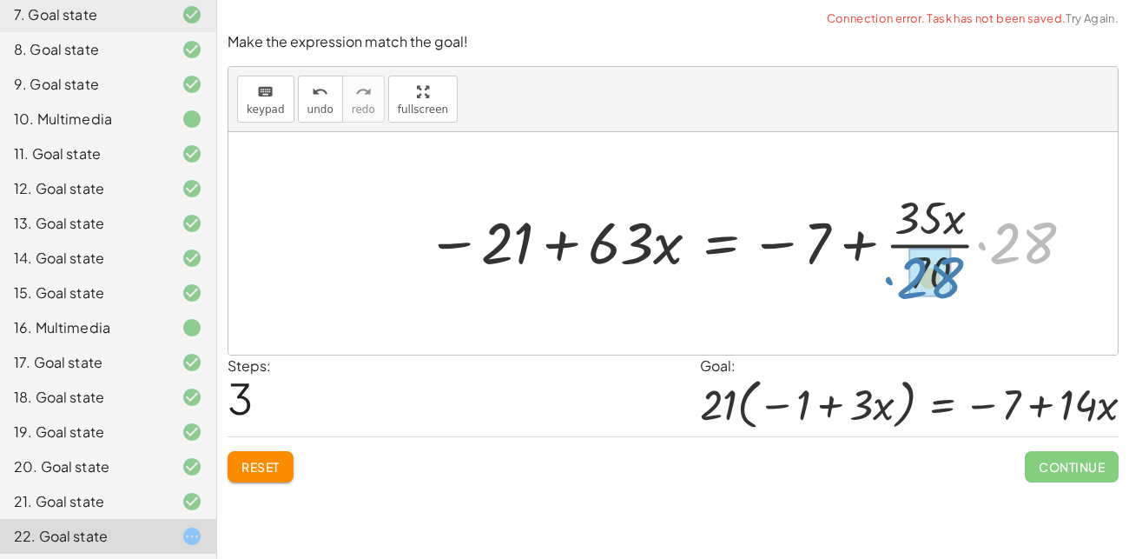
drag, startPoint x: 989, startPoint y: 246, endPoint x: 897, endPoint y: 281, distance: 98.7
click at [897, 281] on div at bounding box center [752, 243] width 668 height 114
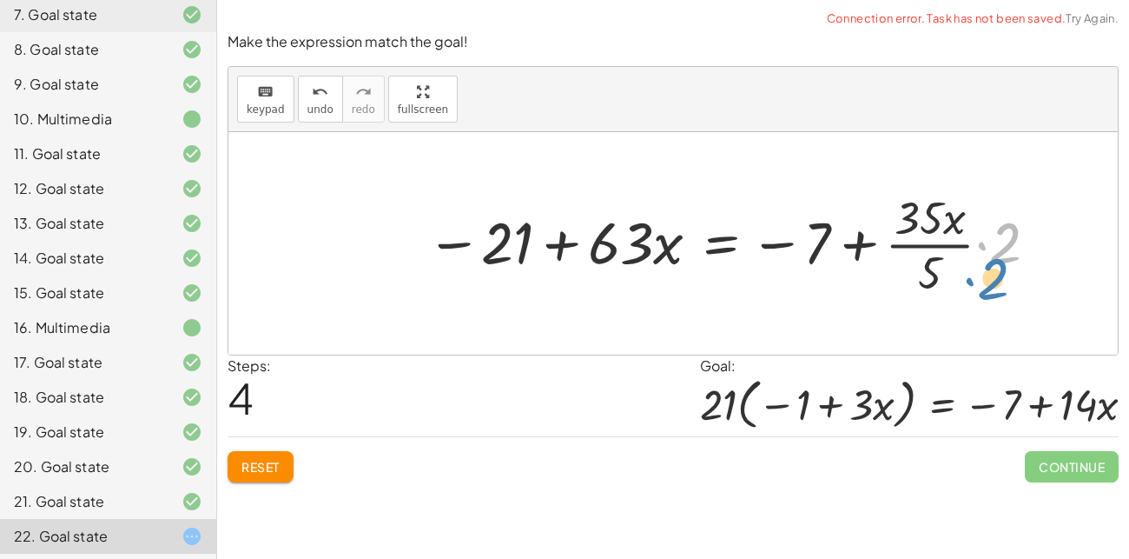
drag, startPoint x: 981, startPoint y: 245, endPoint x: 996, endPoint y: 259, distance: 20.9
click at [996, 259] on div at bounding box center [734, 243] width 632 height 114
click at [936, 273] on div at bounding box center [734, 243] width 632 height 114
click at [932, 243] on div at bounding box center [734, 243] width 632 height 114
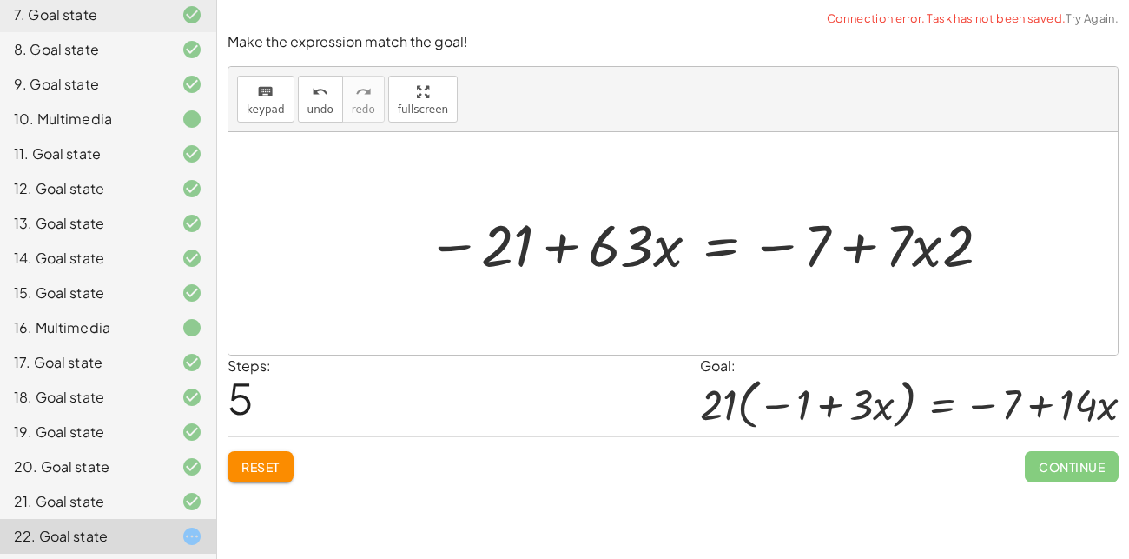
click at [960, 242] on div at bounding box center [710, 243] width 585 height 76
drag, startPoint x: 960, startPoint y: 242, endPoint x: 902, endPoint y: 241, distance: 58.2
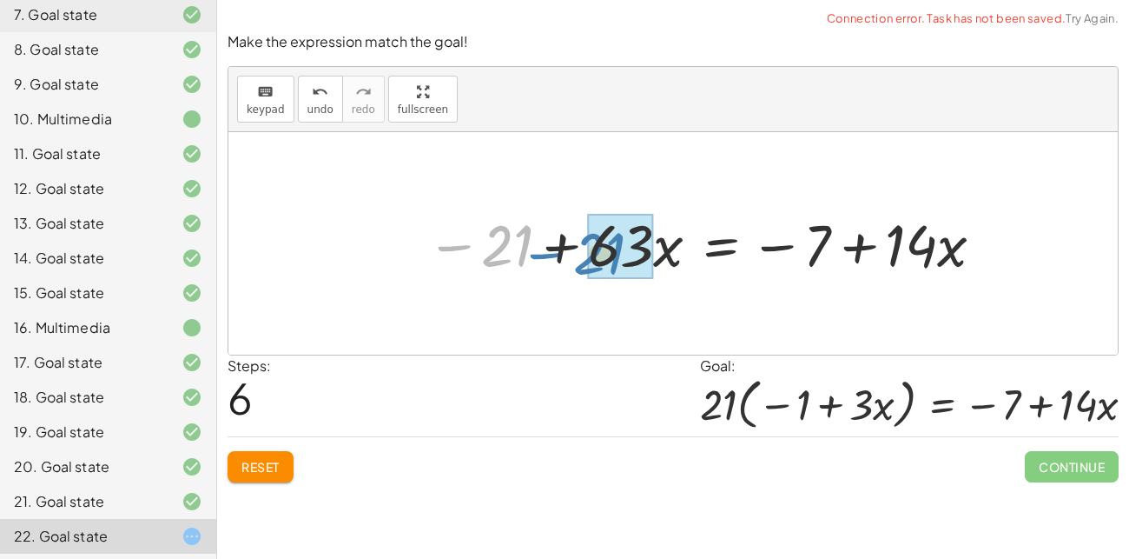
drag, startPoint x: 458, startPoint y: 248, endPoint x: 552, endPoint y: 256, distance: 95.0
click at [552, 256] on div at bounding box center [707, 243] width 579 height 76
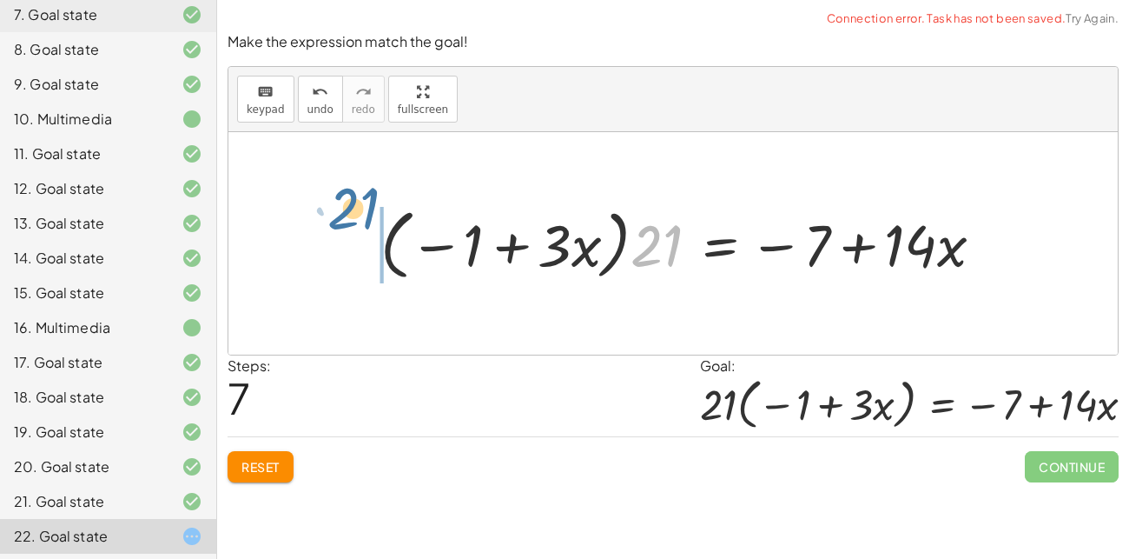
drag, startPoint x: 671, startPoint y: 246, endPoint x: 369, endPoint y: 211, distance: 304.3
click at [369, 211] on div "+ 7 − 21 + · 63 · x = · · 35 · x · 70 · 28 + 7 − 21 + · 63 · x − 7 = + · · 35 ·…" at bounding box center [682, 243] width 656 height 94
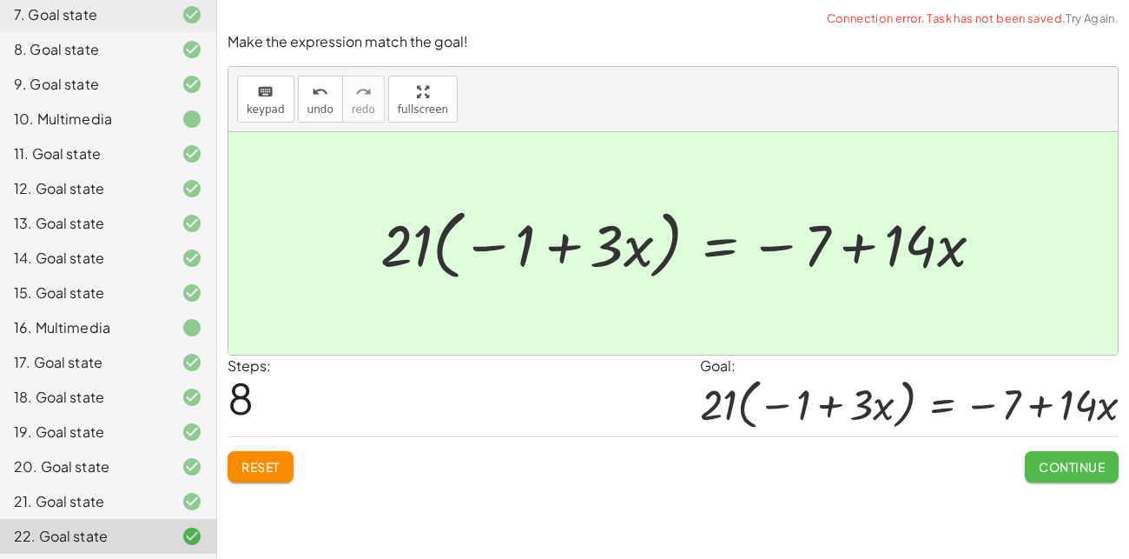
click at [1075, 476] on button "Continue" at bounding box center [1072, 466] width 94 height 31
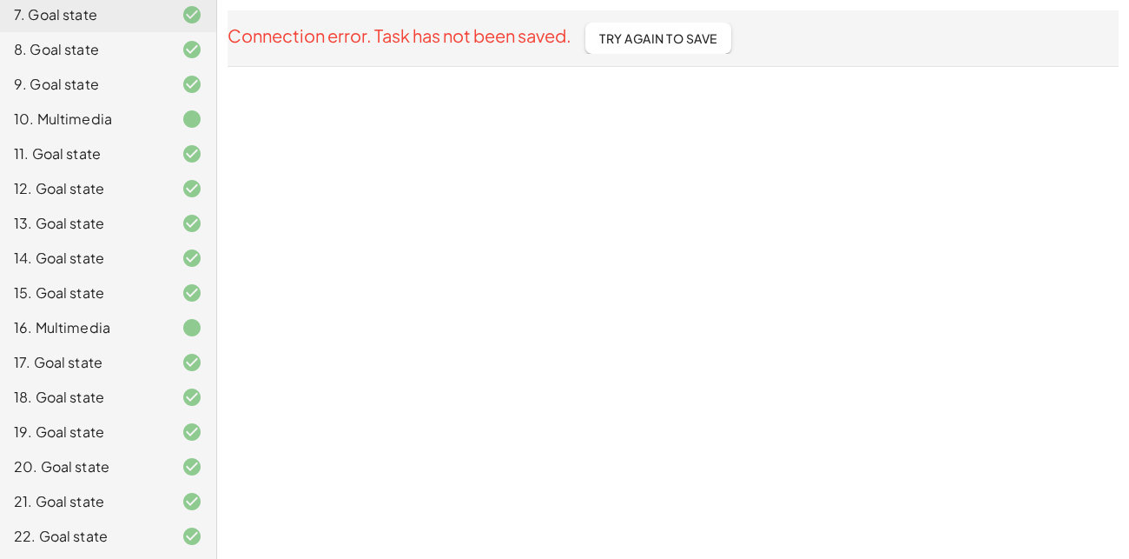
click at [653, 41] on span "Try Again To Save" at bounding box center [658, 38] width 118 height 16
click at [653, 41] on div "Connection error. Task has not been saved. Try Again To Save" at bounding box center [673, 38] width 891 height 31
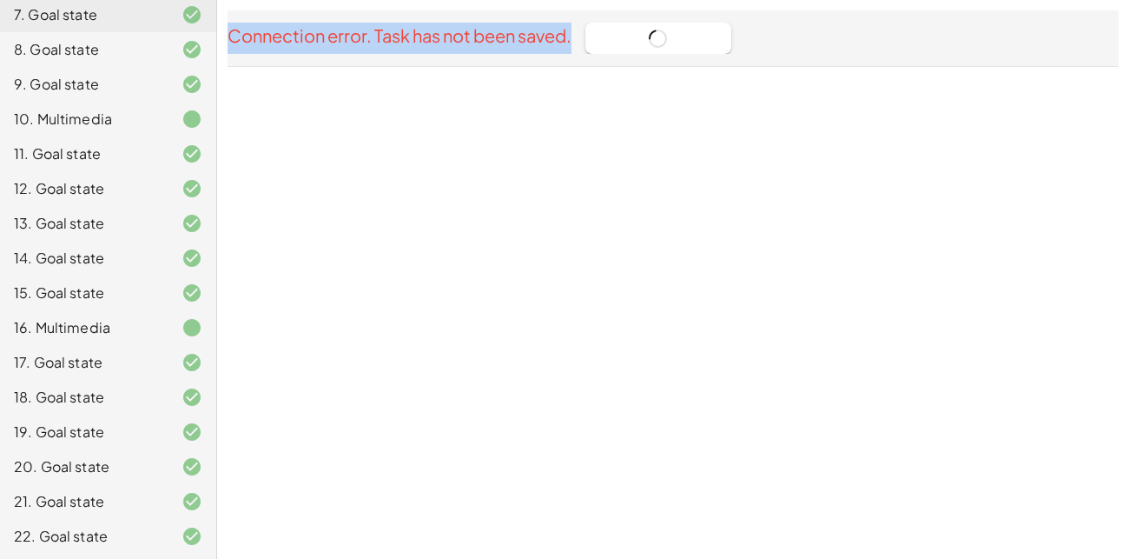
click at [653, 41] on div "Connection error. Task has not been saved. Try Again To Save" at bounding box center [673, 38] width 891 height 31
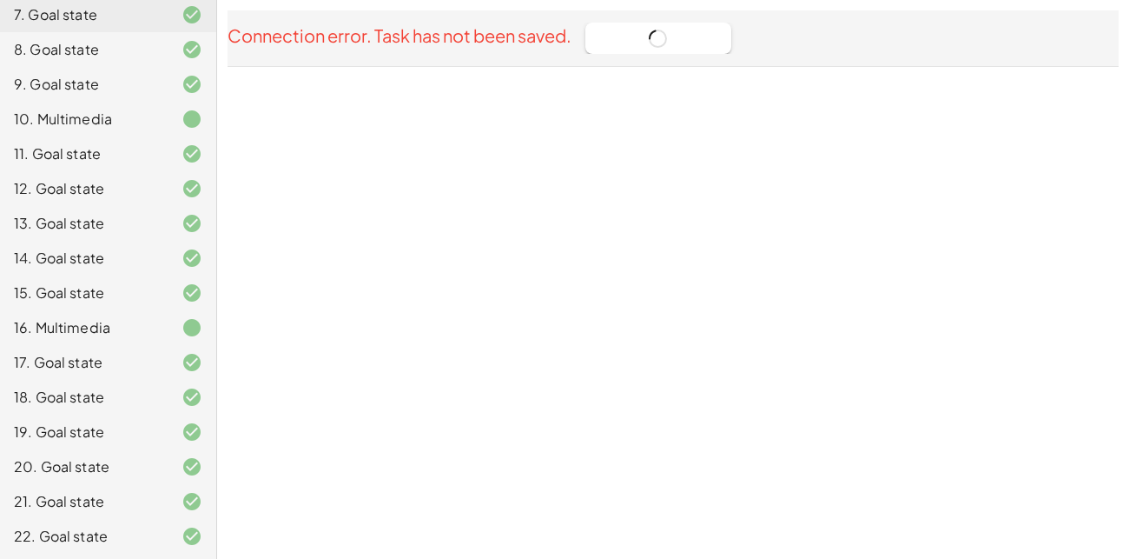
click at [653, 41] on div "Connection error. Task has not been saved. Try Again To Save" at bounding box center [673, 38] width 891 height 31
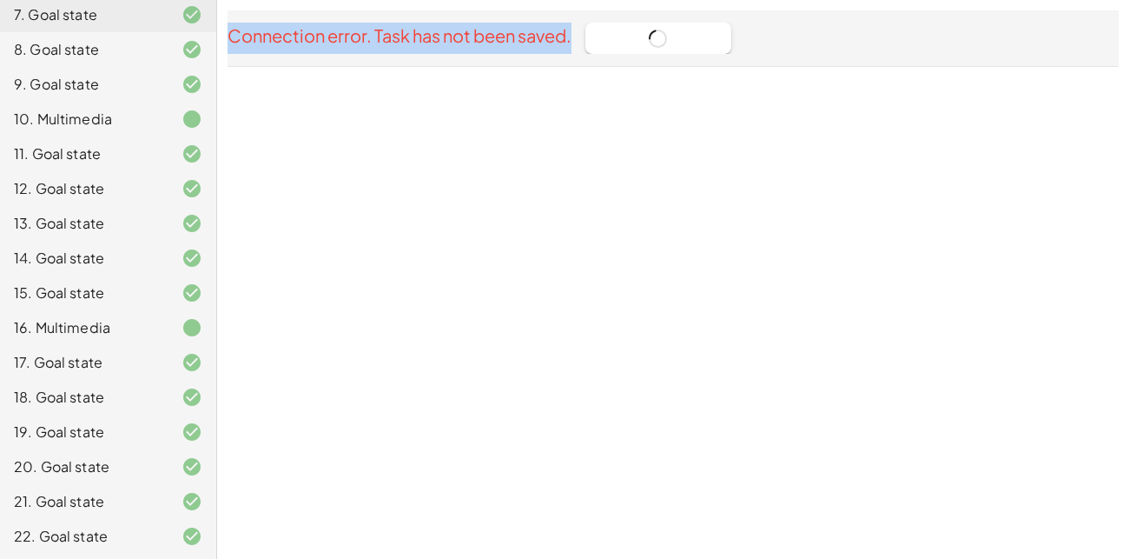
click at [653, 41] on div "Connection error. Task has not been saved. Try Again To Save" at bounding box center [673, 38] width 891 height 31
